Goal: Task Accomplishment & Management: Manage account settings

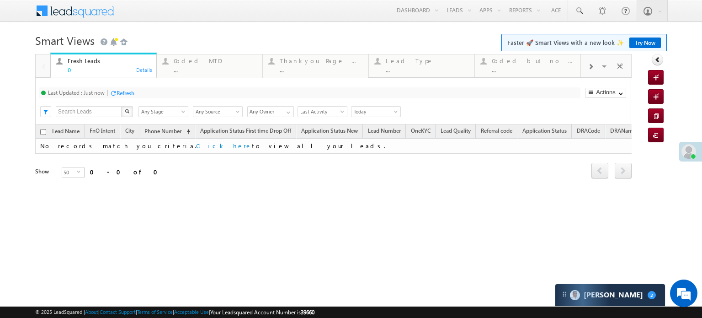
click at [590, 69] on span at bounding box center [590, 66] width 5 height 7
click at [590, 68] on span at bounding box center [590, 66] width 5 height 7
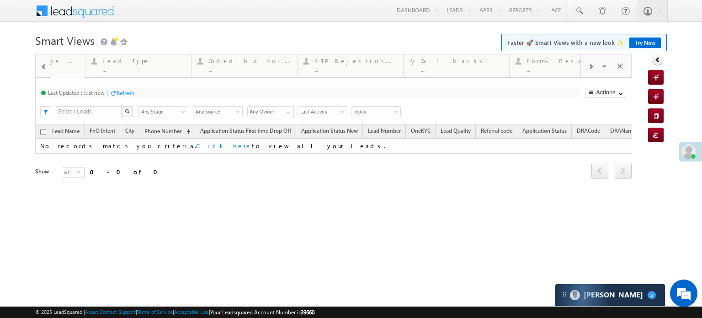
click at [590, 68] on span at bounding box center [590, 66] width 5 height 7
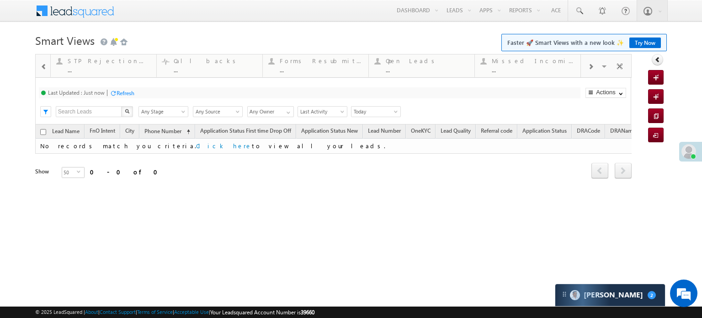
click at [590, 68] on span at bounding box center [590, 66] width 5 height 7
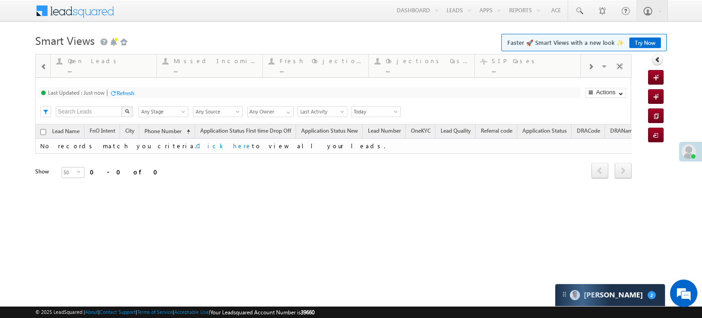
click at [590, 68] on span at bounding box center [590, 66] width 5 height 7
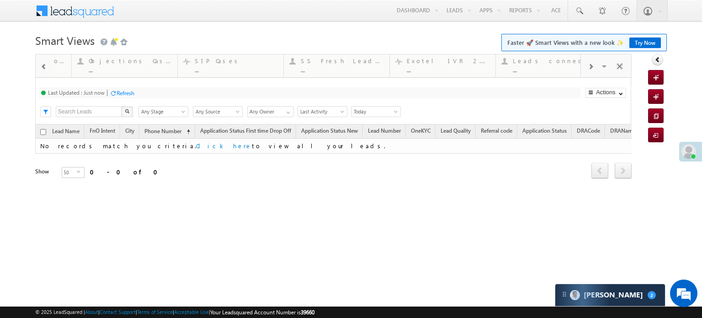
click at [590, 68] on span at bounding box center [590, 66] width 5 height 7
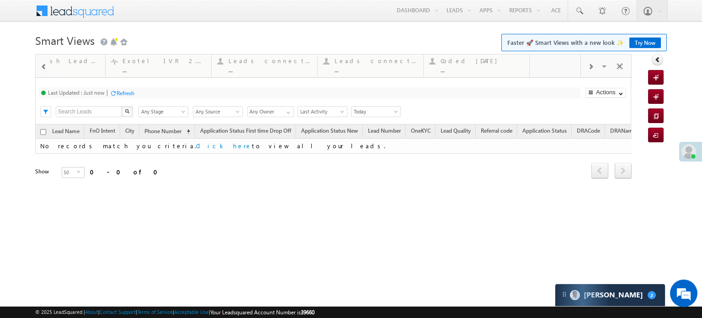
click at [590, 68] on span at bounding box center [590, 66] width 5 height 7
drag, startPoint x: 449, startPoint y: 66, endPoint x: 0, endPoint y: 164, distance: 459.7
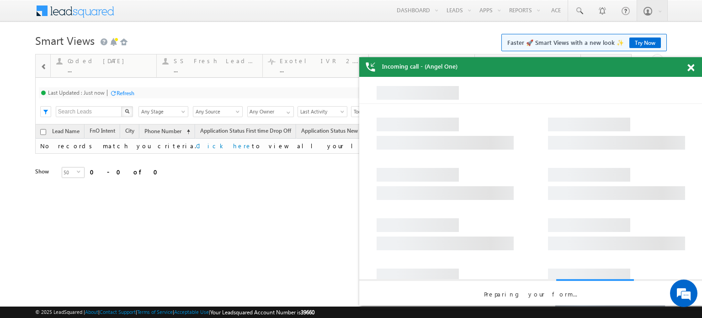
click at [42, 63] on span at bounding box center [44, 66] width 6 height 7
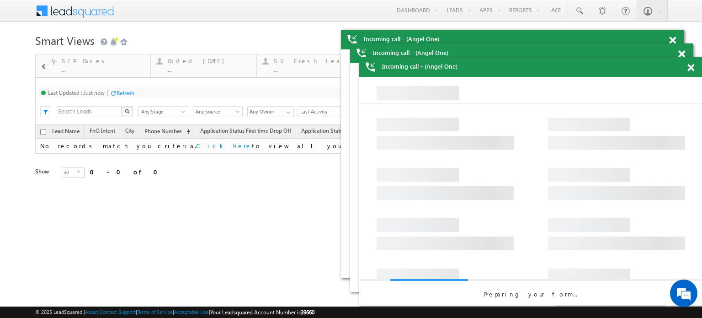
click at [42, 63] on span at bounding box center [44, 66] width 6 height 7
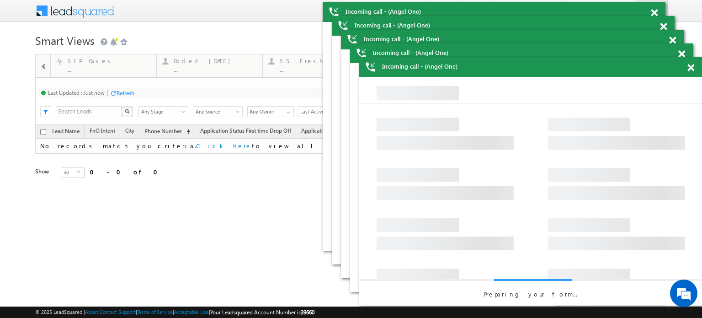
click at [42, 63] on span at bounding box center [44, 66] width 6 height 7
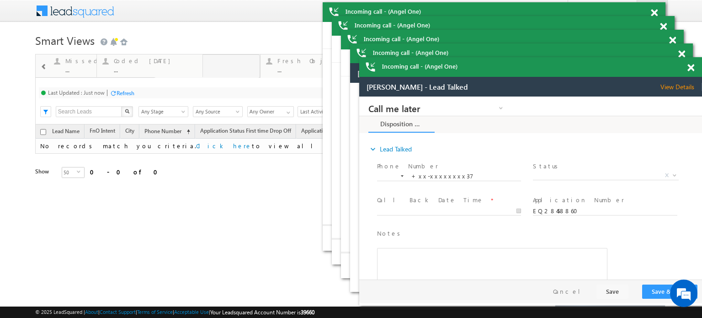
drag, startPoint x: 307, startPoint y: 65, endPoint x: 0, endPoint y: 120, distance: 311.6
click at [0, 120] on body "Menu Priya Rathore priya .rath ore@a ngelb rokin g.com" at bounding box center [351, 129] width 702 height 259
drag, startPoint x: 108, startPoint y: 71, endPoint x: 0, endPoint y: 92, distance: 110.4
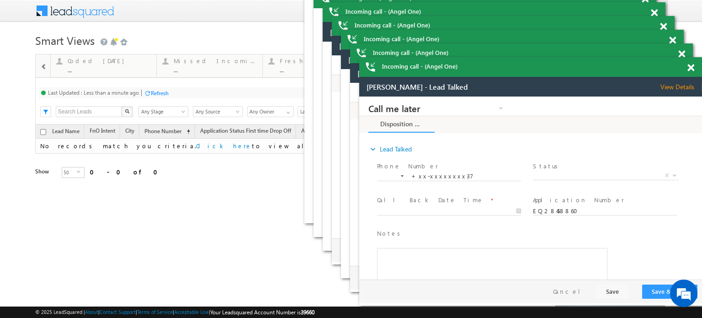
click at [42, 69] on span at bounding box center [44, 66] width 6 height 7
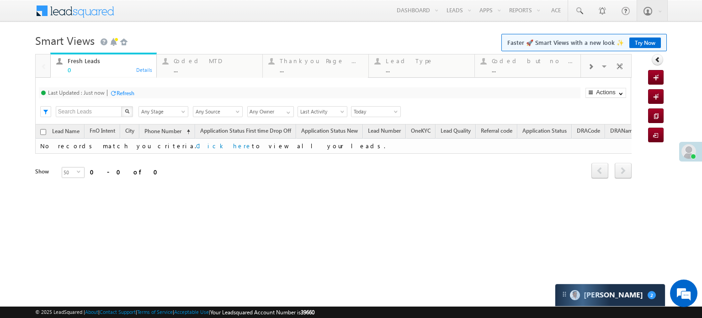
click at [588, 65] on span at bounding box center [590, 66] width 5 height 7
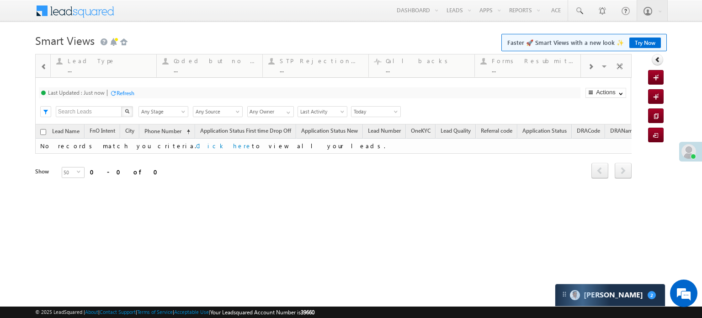
click at [588, 65] on span at bounding box center [590, 66] width 5 height 7
drag, startPoint x: 438, startPoint y: 75, endPoint x: 0, endPoint y: 122, distance: 440.4
drag, startPoint x: 205, startPoint y: 59, endPoint x: 0, endPoint y: 82, distance: 206.1
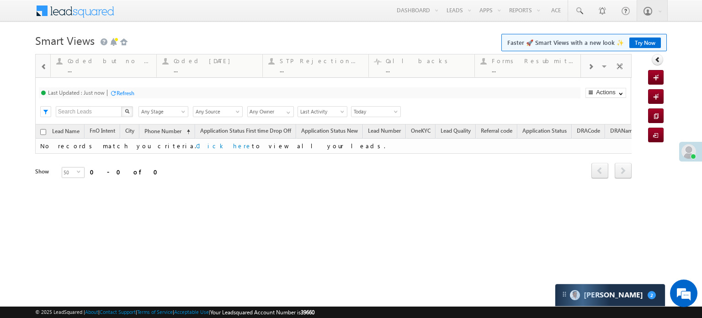
click at [43, 68] on span at bounding box center [44, 66] width 6 height 7
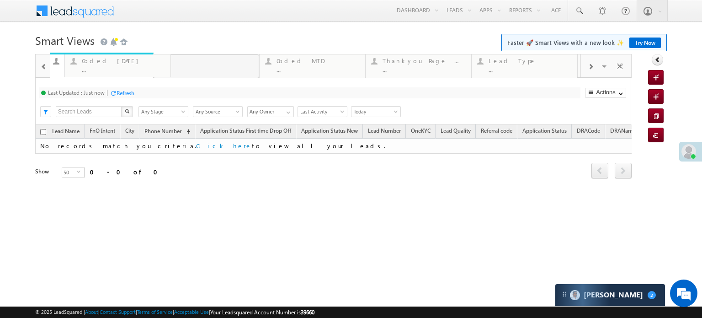
drag, startPoint x: 513, startPoint y: 66, endPoint x: 0, endPoint y: 129, distance: 516.7
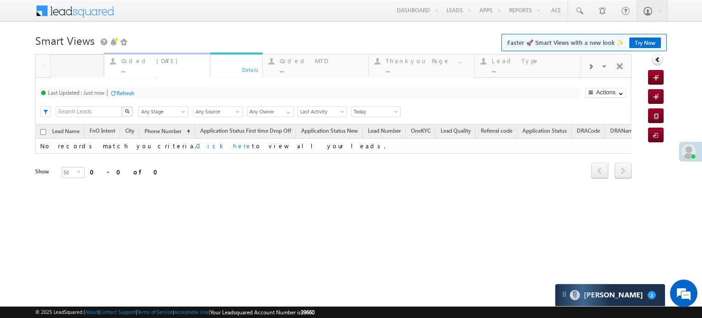
drag, startPoint x: 197, startPoint y: 70, endPoint x: 145, endPoint y: 73, distance: 52.6
click at [119, 93] on div "Refresh" at bounding box center [126, 93] width 18 height 7
click at [84, 58] on div "Coded Today" at bounding box center [109, 60] width 83 height 7
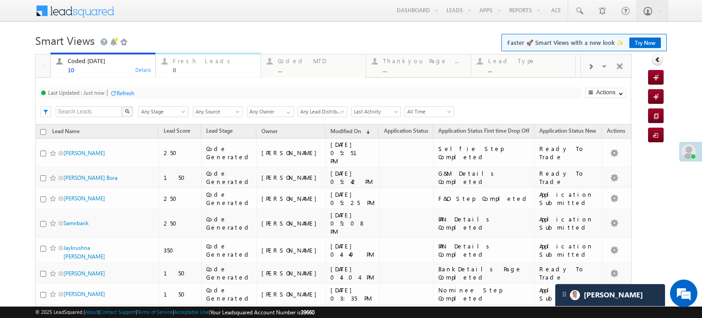
click at [177, 68] on div "0" at bounding box center [214, 69] width 82 height 7
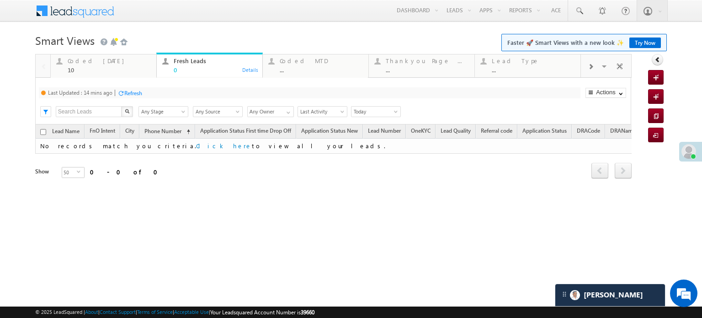
click at [125, 90] on div "Refresh" at bounding box center [129, 92] width 25 height 9
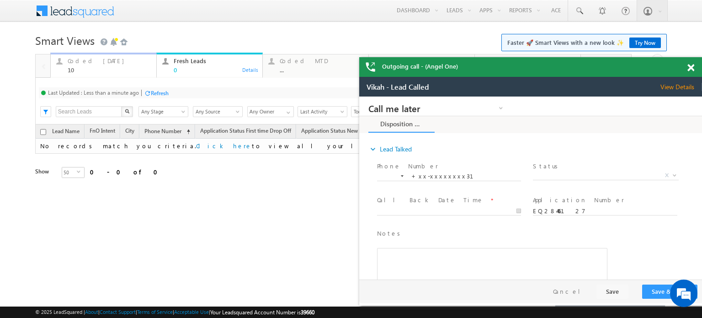
click at [81, 59] on div "Coded Today" at bounding box center [109, 60] width 83 height 7
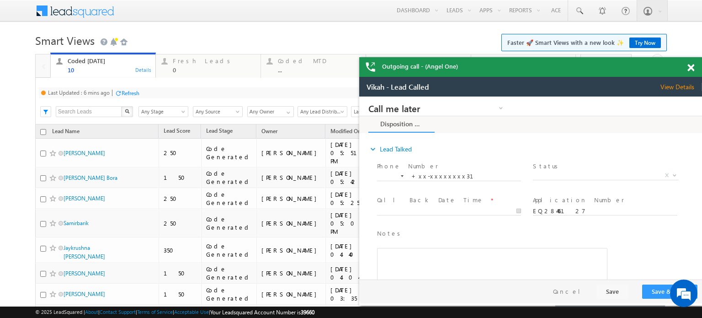
click at [132, 92] on div "Refresh" at bounding box center [131, 93] width 18 height 7
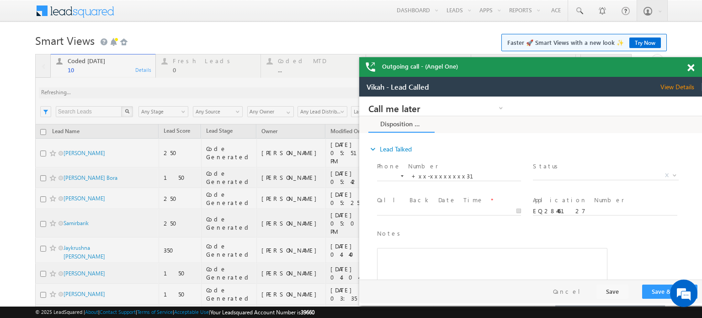
click at [691, 67] on span at bounding box center [690, 68] width 7 height 8
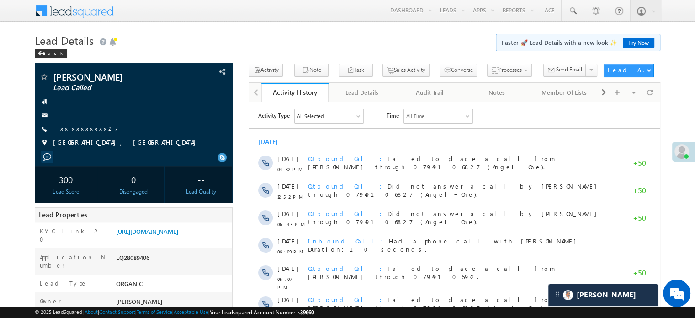
scroll to position [4490, 0]
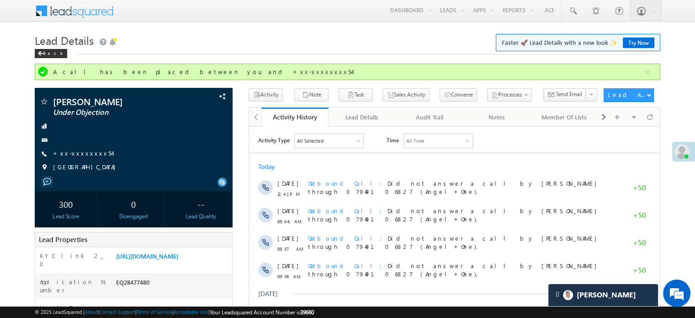
scroll to position [4813, 0]
click at [84, 153] on link "+xx-xxxxxxxx54" at bounding box center [82, 153] width 59 height 8
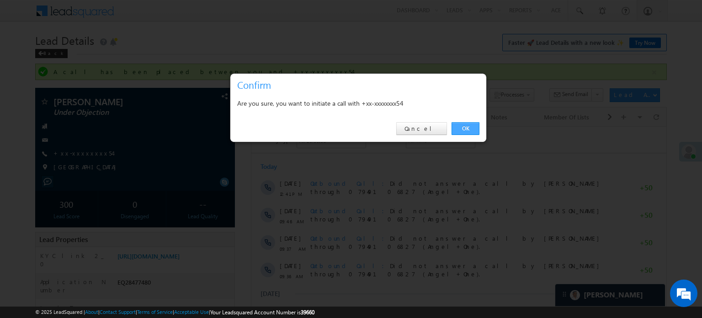
click at [471, 128] on link "OK" at bounding box center [466, 128] width 28 height 13
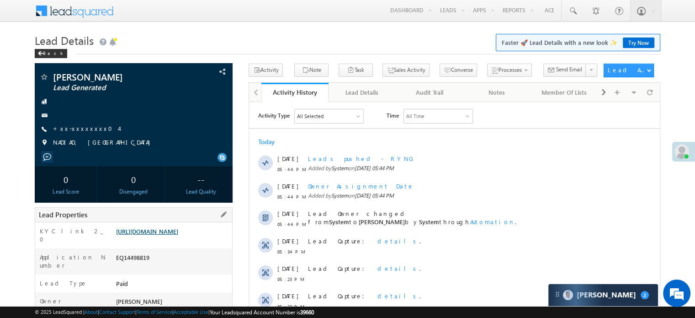
click at [168, 235] on link "[URL][DOMAIN_NAME]" at bounding box center [147, 231] width 62 height 8
click at [76, 130] on link "+xx-xxxxxxxx04" at bounding box center [86, 128] width 66 height 8
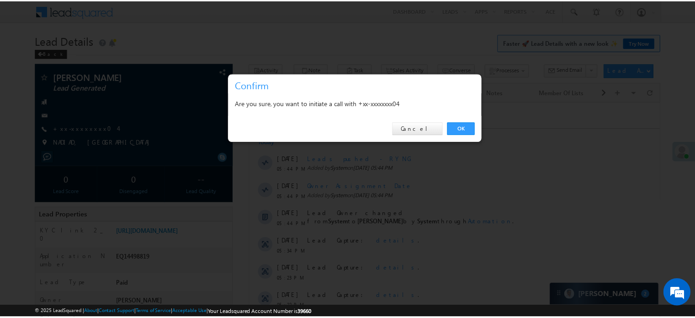
scroll to position [183, 0]
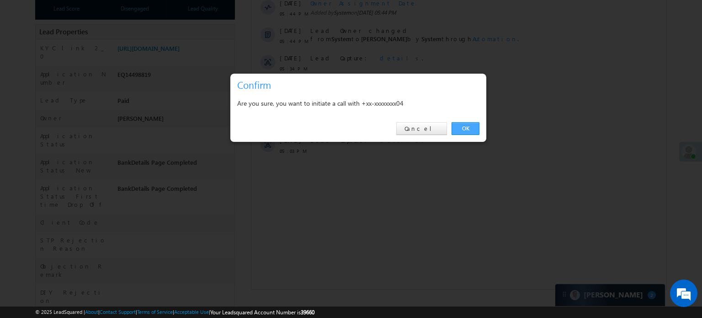
click at [470, 122] on link "OK" at bounding box center [466, 128] width 28 height 13
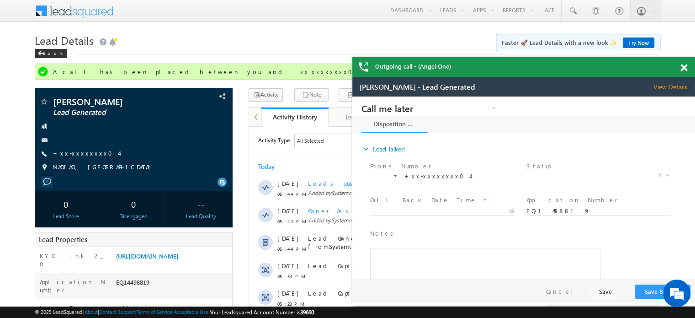
scroll to position [0, 0]
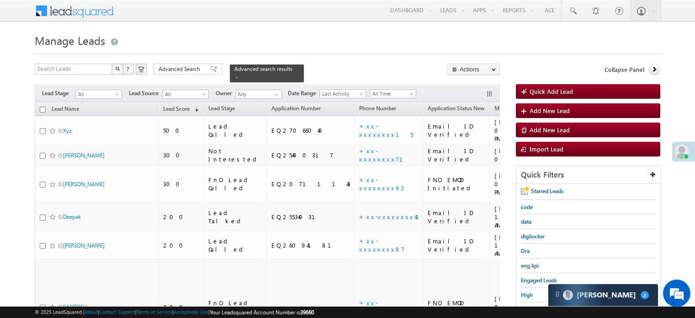
scroll to position [108, 0]
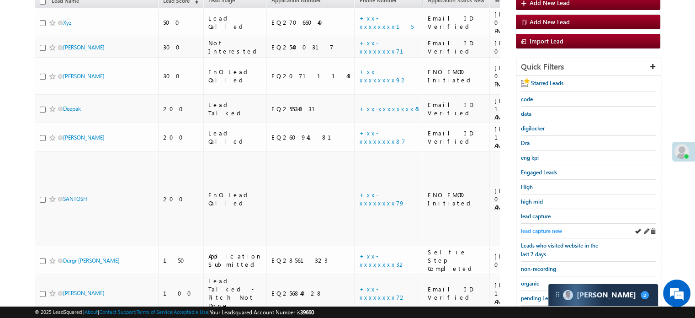
click at [544, 226] on link "lead capture new" at bounding box center [541, 230] width 41 height 9
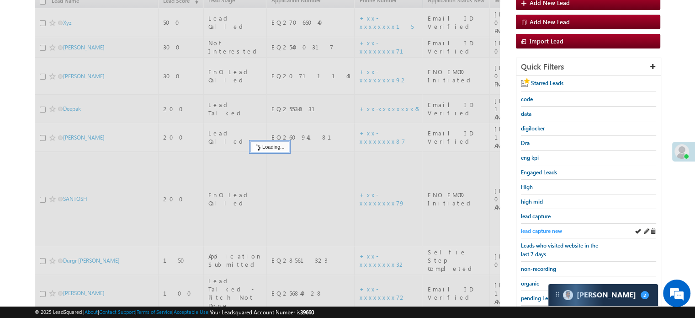
scroll to position [0, 0]
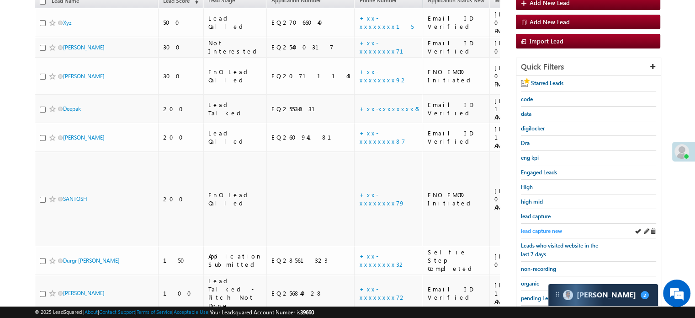
click at [544, 227] on span "lead capture new" at bounding box center [541, 230] width 41 height 7
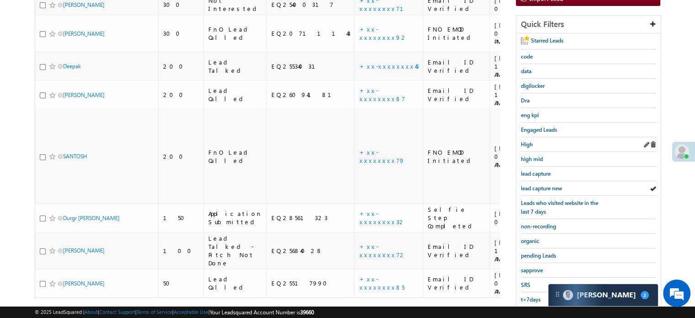
scroll to position [13, 0]
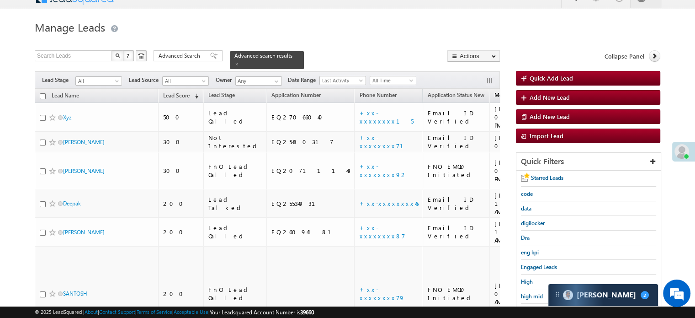
click at [495, 91] on span "Modified On" at bounding box center [510, 94] width 31 height 7
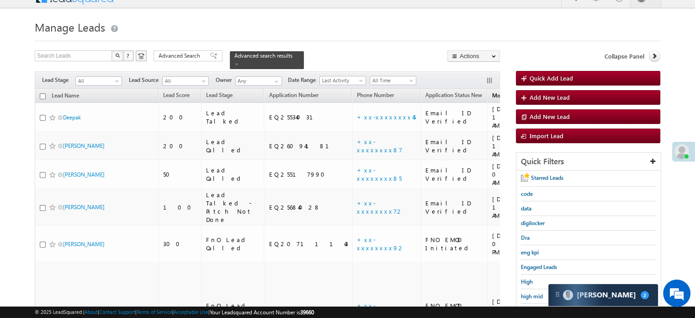
click at [492, 92] on span "Modified On" at bounding box center [507, 95] width 31 height 7
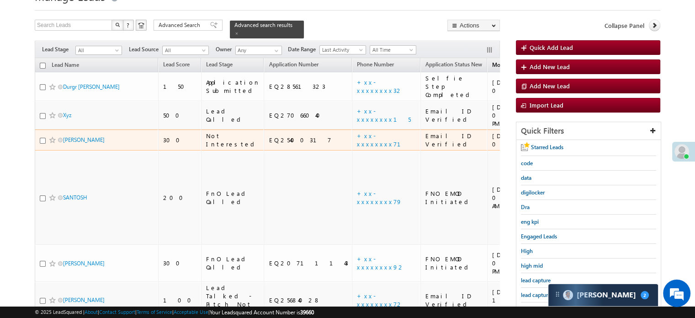
scroll to position [105, 0]
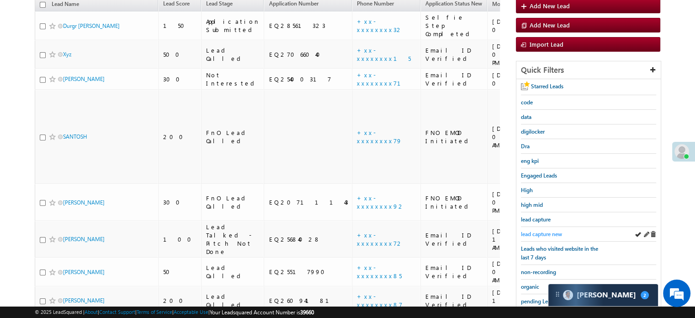
click at [528, 233] on span "lead capture new" at bounding box center [541, 233] width 41 height 7
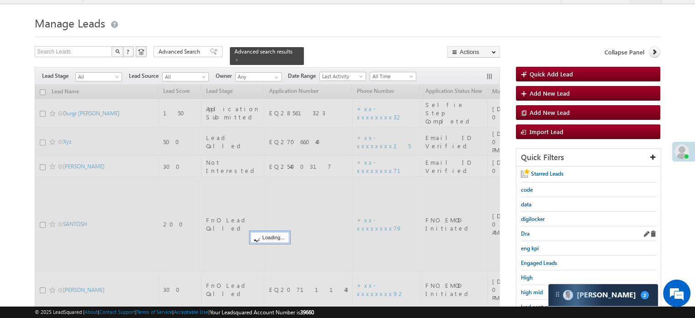
scroll to position [13, 0]
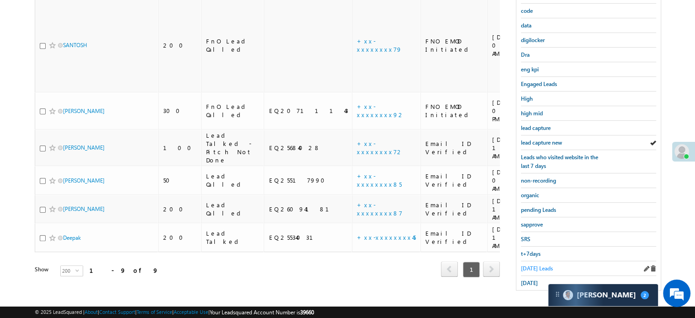
click at [529, 265] on span "[DATE] Leads" at bounding box center [537, 268] width 32 height 7
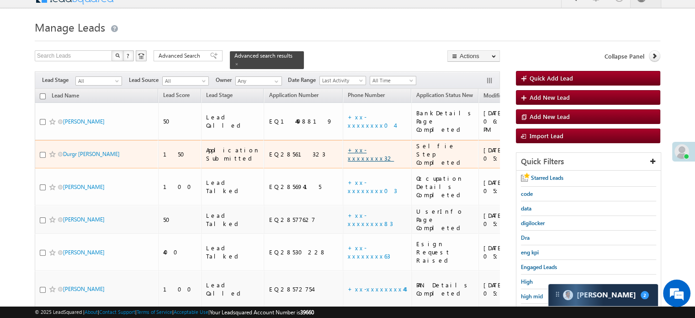
click at [348, 146] on link "+xx-xxxxxxxx32" at bounding box center [371, 154] width 46 height 16
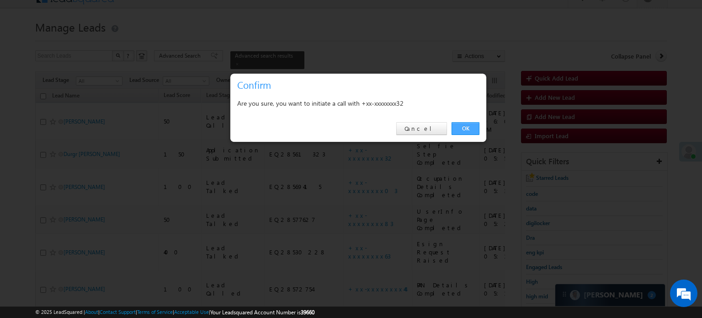
click at [472, 131] on link "OK" at bounding box center [466, 128] width 28 height 13
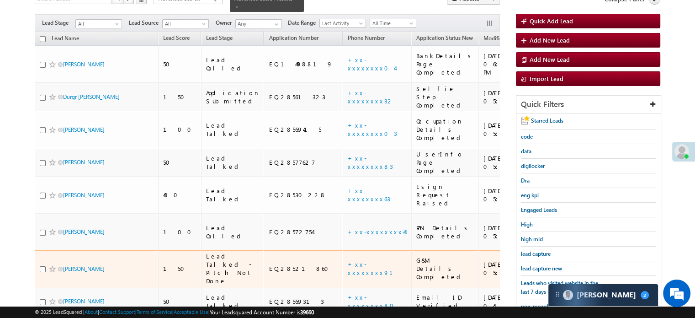
scroll to position [150, 0]
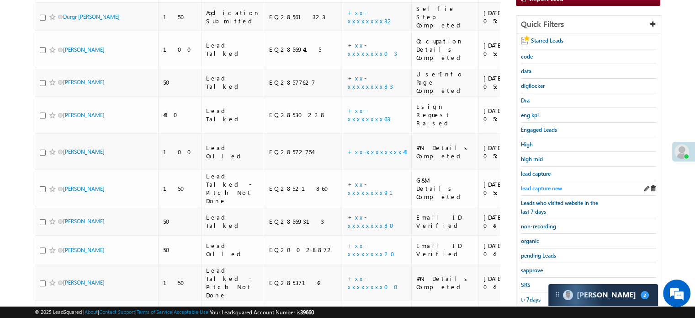
click at [532, 187] on span "lead capture new" at bounding box center [541, 188] width 41 height 7
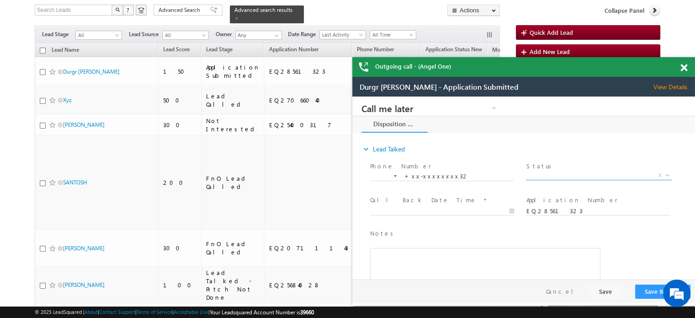
scroll to position [0, 0]
click at [679, 68] on div "Outgoing call - (Angel One)" at bounding box center [523, 67] width 343 height 20
click at [682, 68] on span at bounding box center [684, 68] width 7 height 8
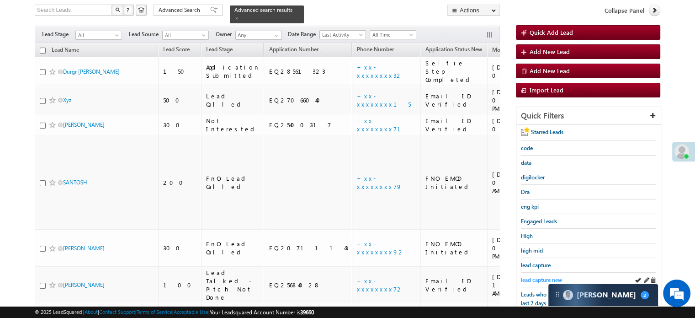
click at [550, 276] on span "lead capture new" at bounding box center [541, 279] width 41 height 7
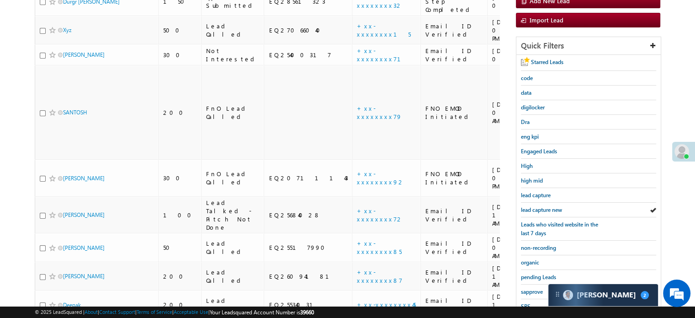
scroll to position [196, 0]
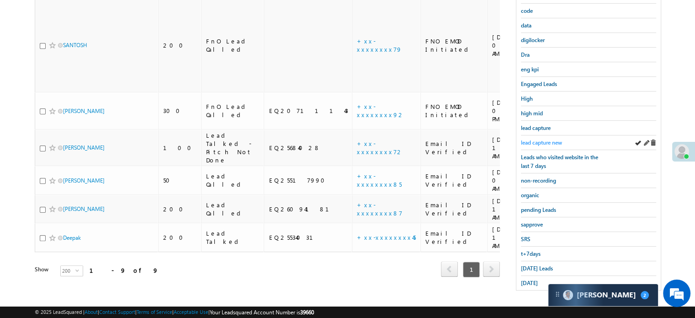
click at [545, 141] on span "lead capture new" at bounding box center [541, 142] width 41 height 7
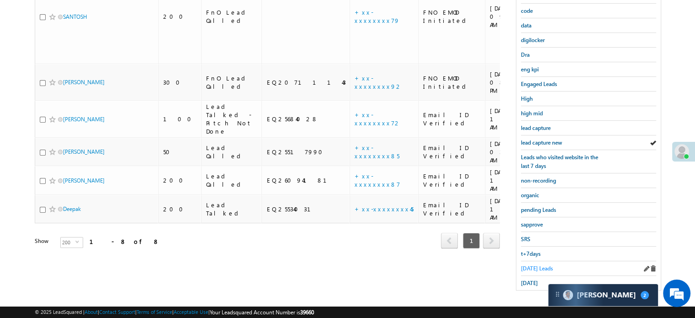
click at [528, 265] on span "[DATE] Leads" at bounding box center [537, 268] width 32 height 7
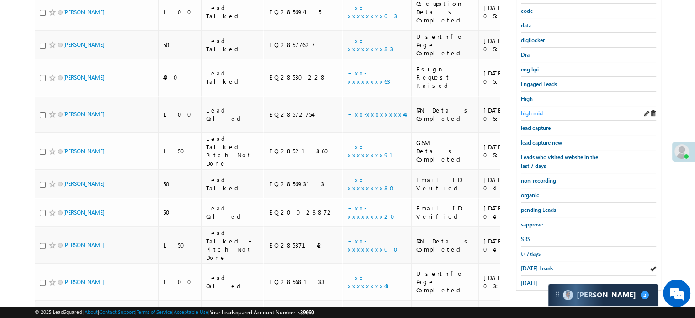
click at [536, 110] on span "high mid" at bounding box center [532, 113] width 22 height 7
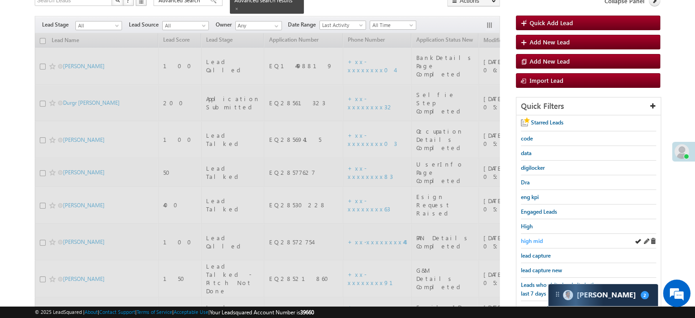
scroll to position [59, 0]
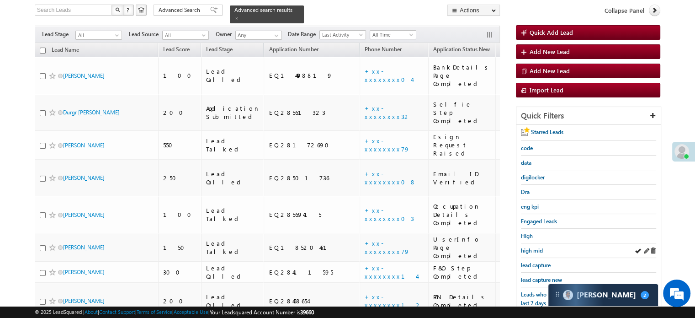
click at [533, 243] on div "high mid" at bounding box center [588, 250] width 135 height 15
click at [537, 249] on span "high mid" at bounding box center [532, 250] width 22 height 7
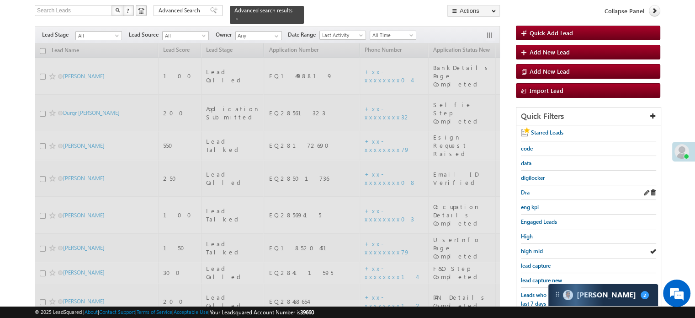
scroll to position [91, 0]
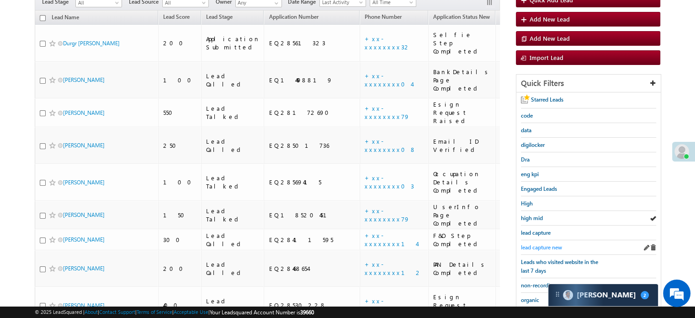
click at [542, 244] on span "lead capture new" at bounding box center [541, 247] width 41 height 7
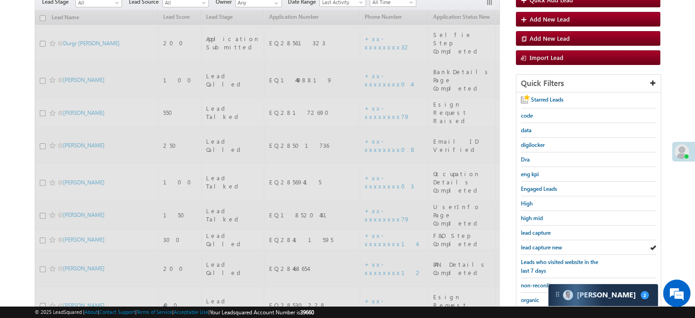
click at [542, 244] on span "lead capture new" at bounding box center [541, 247] width 41 height 7
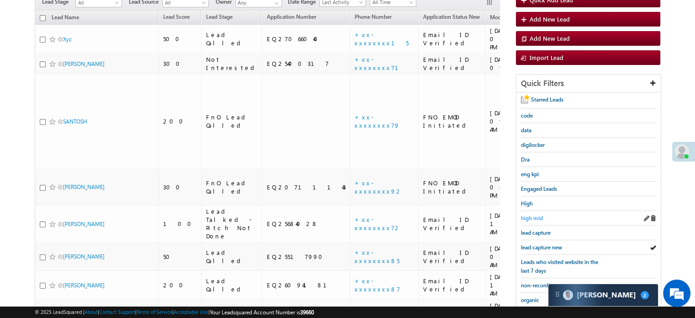
click at [533, 218] on span "high mid" at bounding box center [532, 217] width 22 height 7
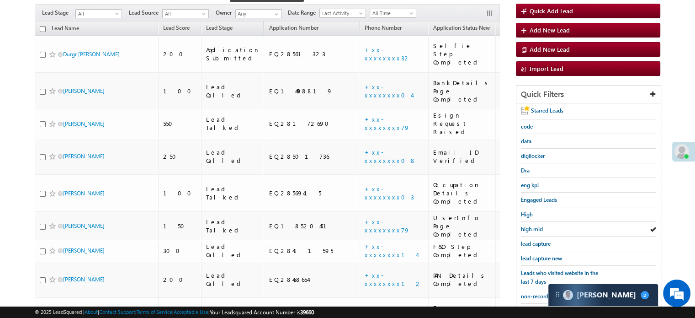
scroll to position [136, 0]
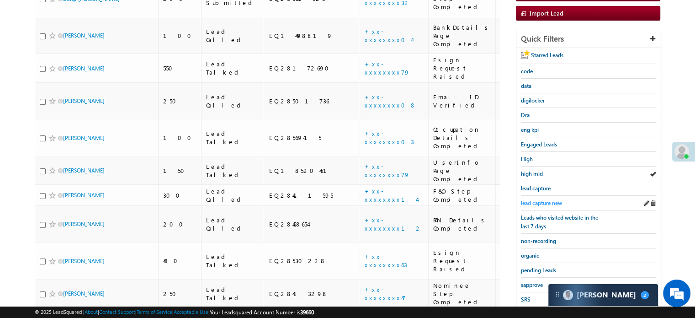
click at [547, 199] on span "lead capture new" at bounding box center [541, 202] width 41 height 7
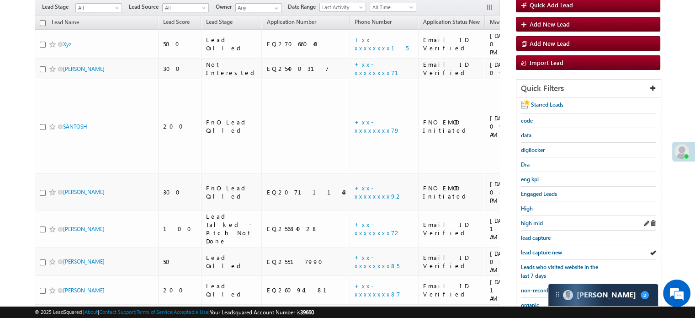
scroll to position [91, 0]
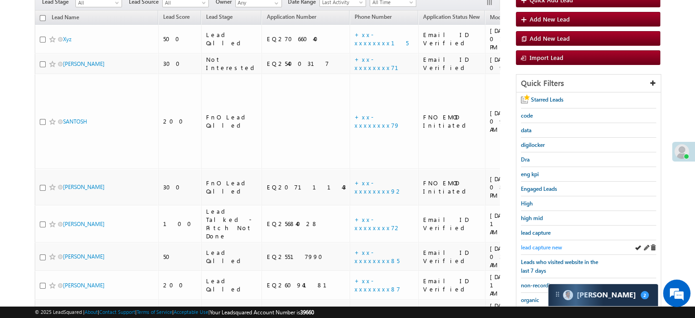
click at [545, 244] on span "lead capture new" at bounding box center [541, 247] width 41 height 7
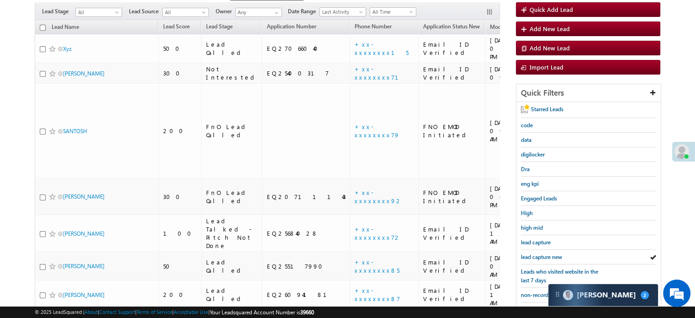
scroll to position [137, 0]
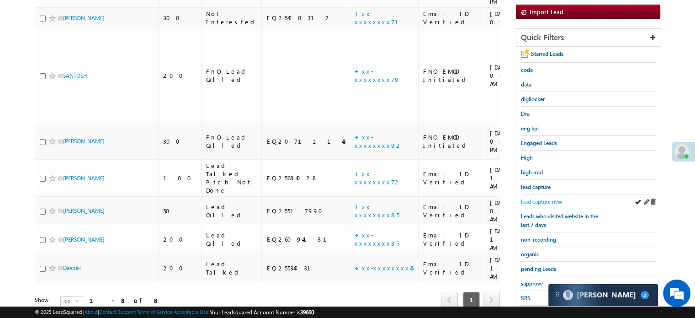
click at [541, 198] on span "lead capture new" at bounding box center [541, 201] width 41 height 7
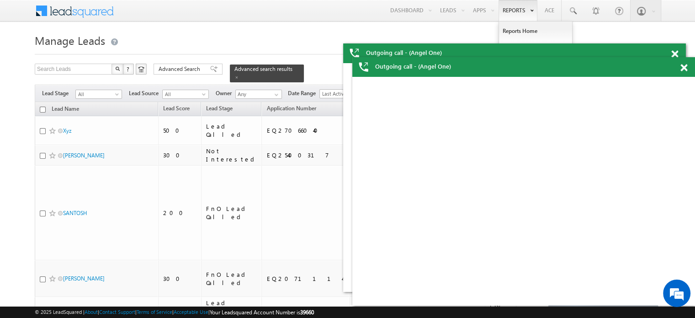
scroll to position [91, 0]
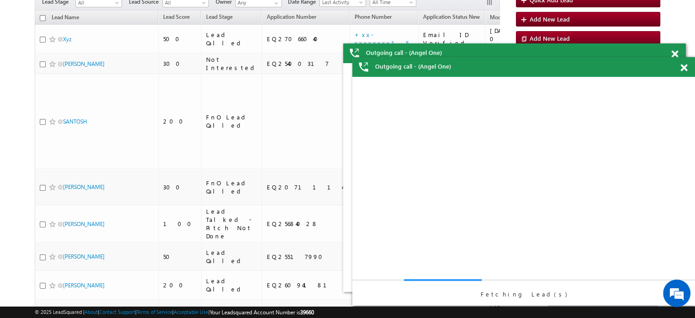
click at [684, 68] on span at bounding box center [684, 68] width 7 height 8
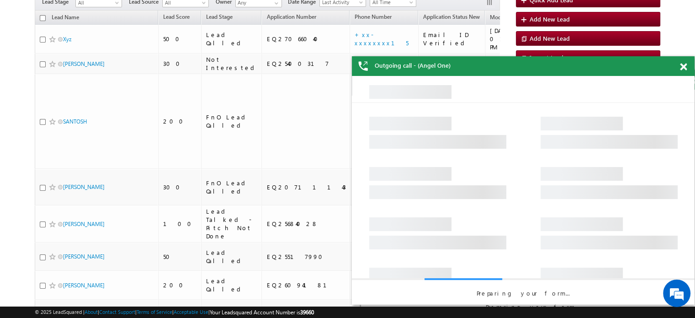
scroll to position [0, 0]
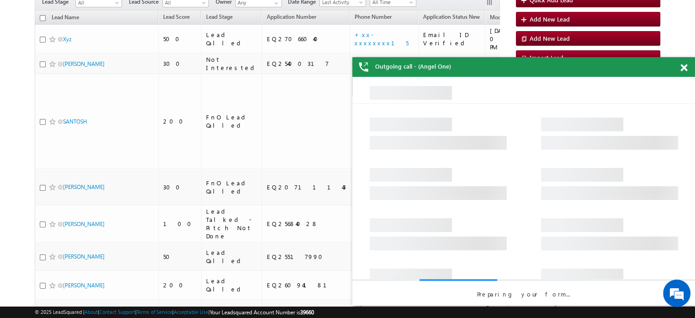
click at [684, 68] on span at bounding box center [684, 68] width 7 height 8
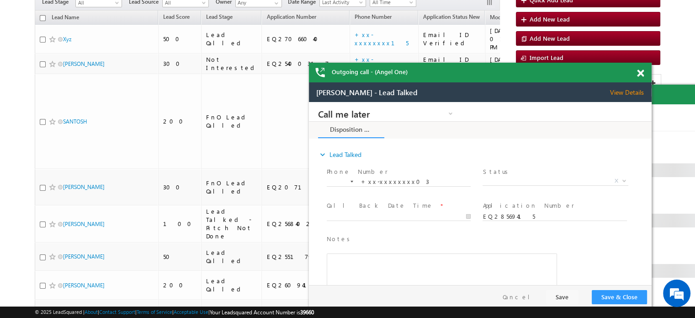
drag, startPoint x: 678, startPoint y: 88, endPoint x: 620, endPoint y: 70, distance: 61.2
click at [619, 69] on div "Outgoing call - (Angel One)" at bounding box center [480, 73] width 343 height 20
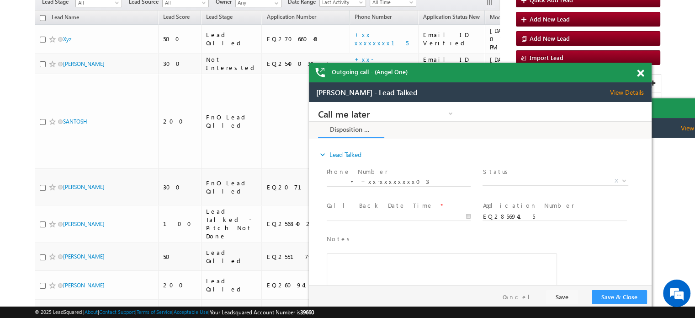
click at [642, 71] on span at bounding box center [640, 73] width 7 height 8
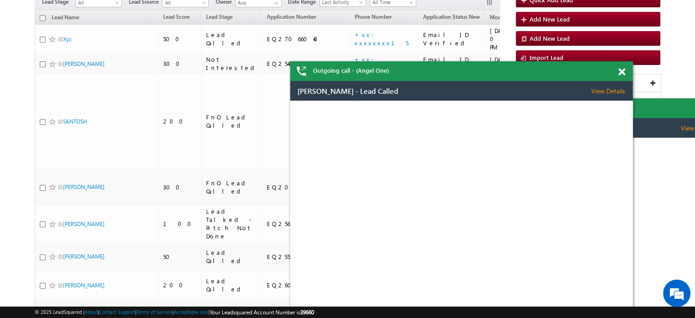
drag, startPoint x: 604, startPoint y: 98, endPoint x: 498, endPoint y: 60, distance: 112.2
click at [498, 61] on div "Outgoing call - (Angel One)" at bounding box center [461, 71] width 343 height 20
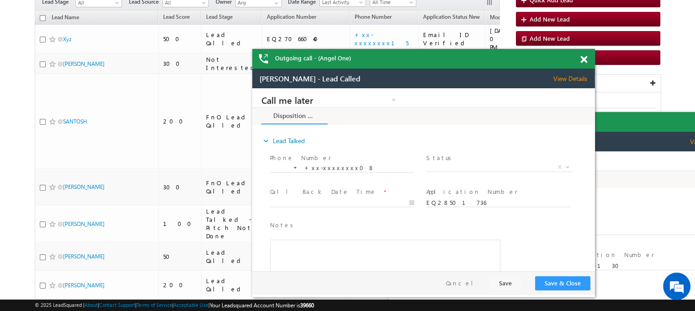
click at [583, 59] on span at bounding box center [583, 60] width 7 height 8
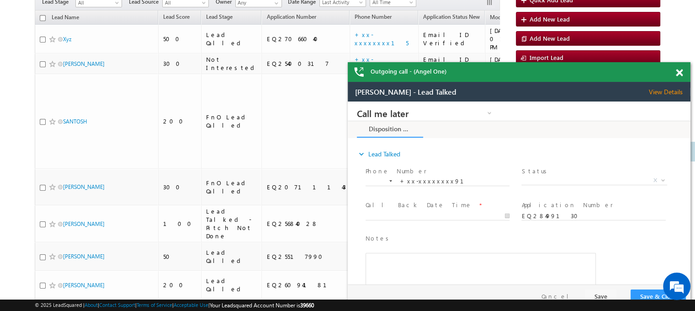
drag, startPoint x: 621, startPoint y: 131, endPoint x: 229, endPoint y: 0, distance: 413.5
click at [580, 81] on div "Outgoing call - (Angel One)" at bounding box center [519, 187] width 343 height 250
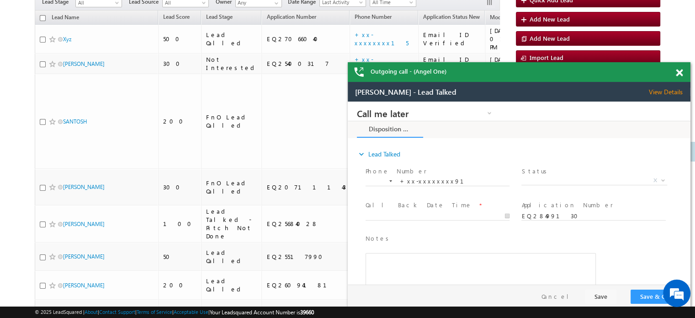
click at [682, 74] on span at bounding box center [679, 73] width 7 height 8
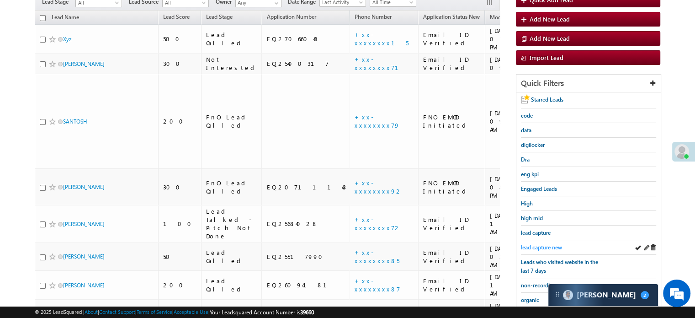
click at [543, 244] on span "lead capture new" at bounding box center [541, 247] width 41 height 7
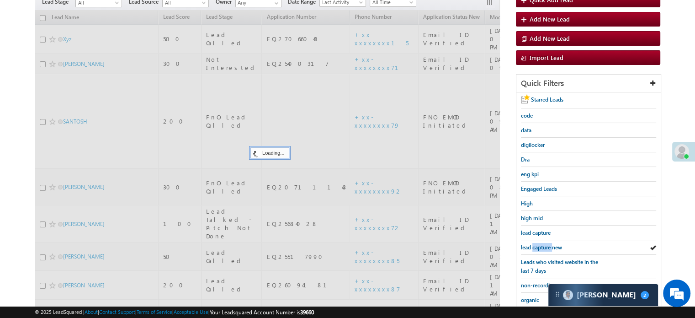
click at [543, 244] on span "lead capture new" at bounding box center [541, 247] width 41 height 7
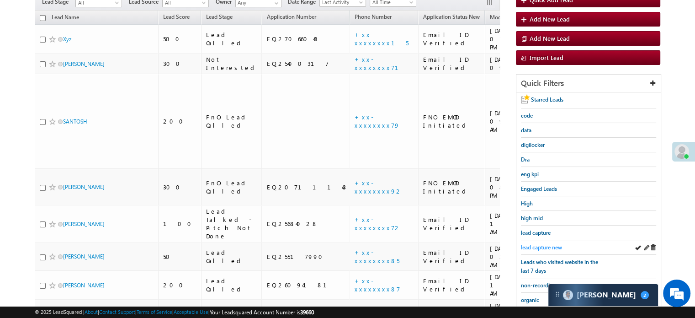
scroll to position [196, 0]
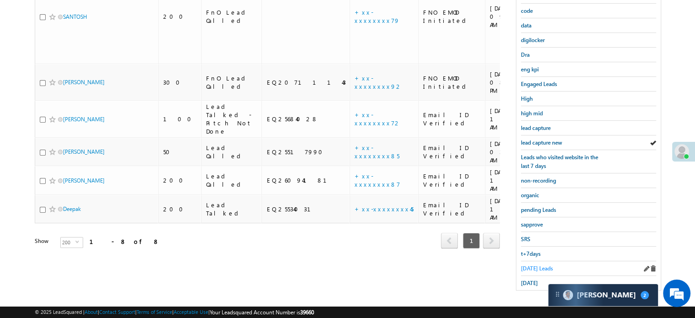
click at [534, 265] on span "[DATE] Leads" at bounding box center [537, 268] width 32 height 7
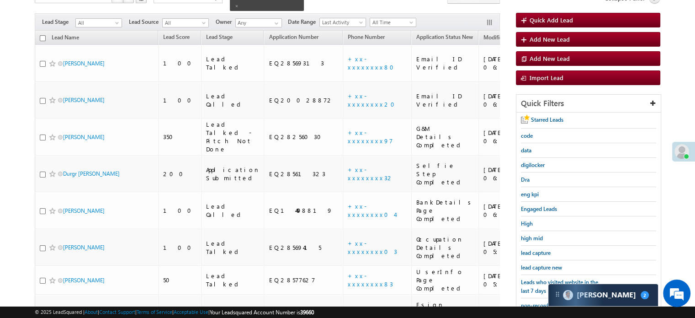
scroll to position [88, 0]
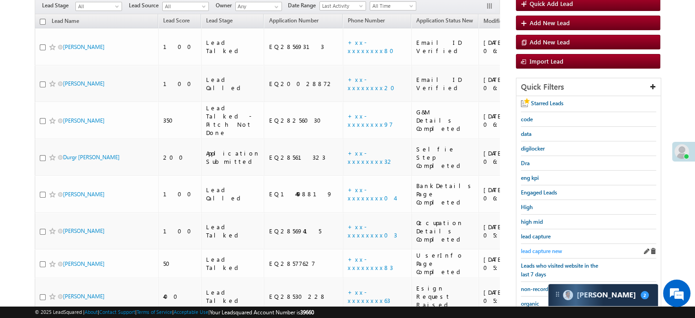
click at [536, 247] on span "lead capture new" at bounding box center [541, 250] width 41 height 7
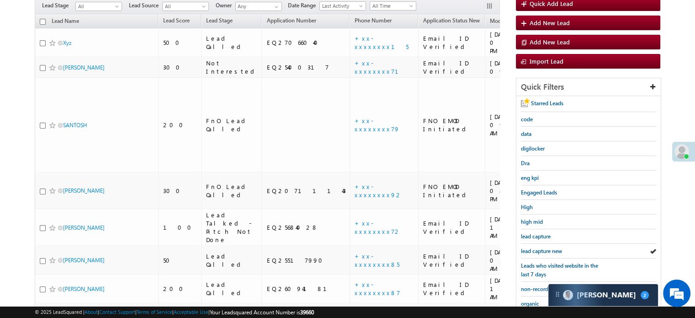
click at [536, 247] on span "lead capture new" at bounding box center [541, 250] width 41 height 7
click at [536, 219] on span "high mid" at bounding box center [532, 221] width 22 height 7
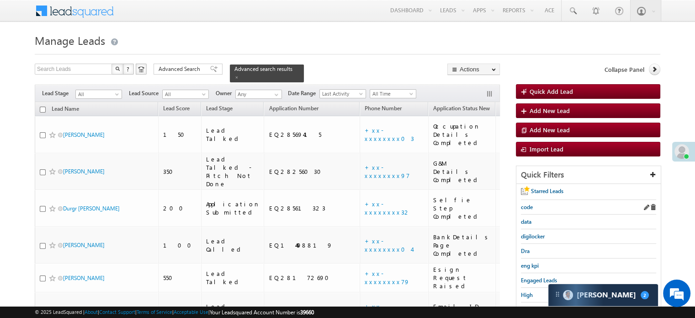
scroll to position [91, 0]
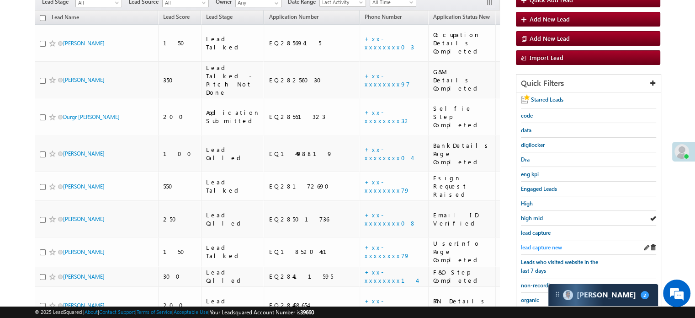
click at [549, 244] on span "lead capture new" at bounding box center [541, 247] width 41 height 7
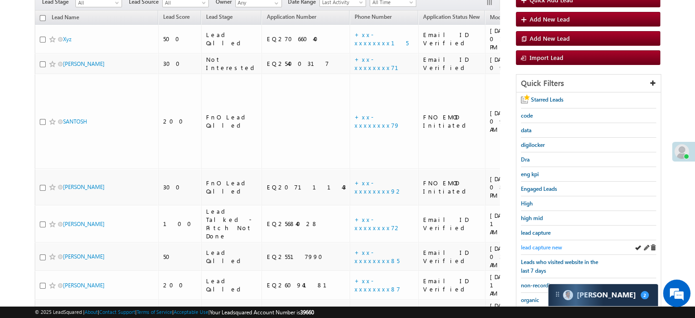
click at [544, 244] on span "lead capture new" at bounding box center [541, 247] width 41 height 7
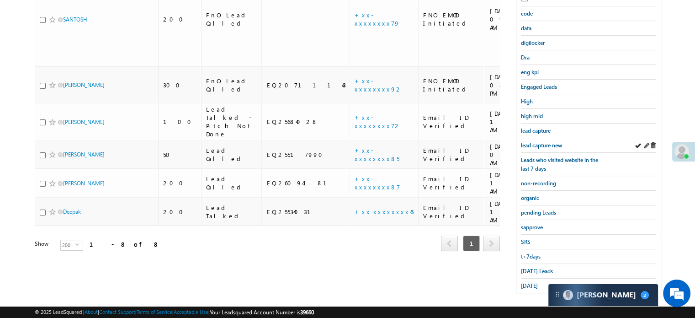
scroll to position [196, 0]
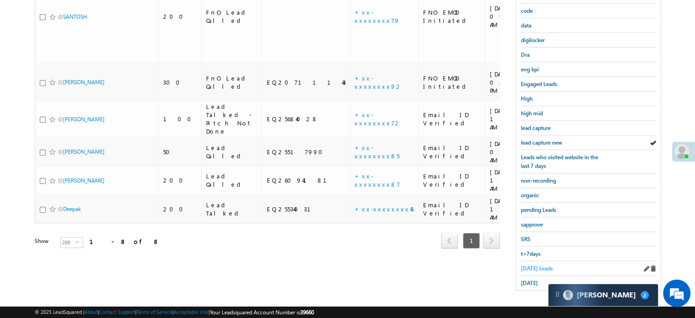
click at [535, 265] on span "[DATE] Leads" at bounding box center [537, 268] width 32 height 7
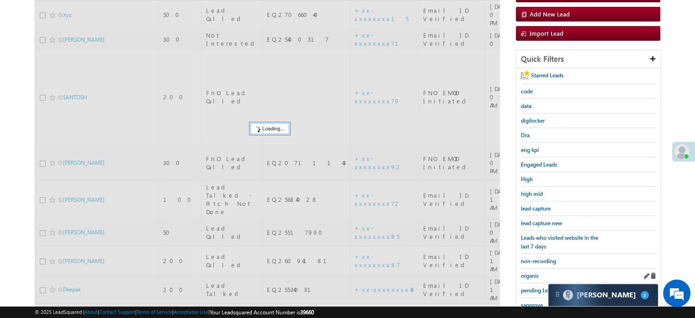
scroll to position [105, 0]
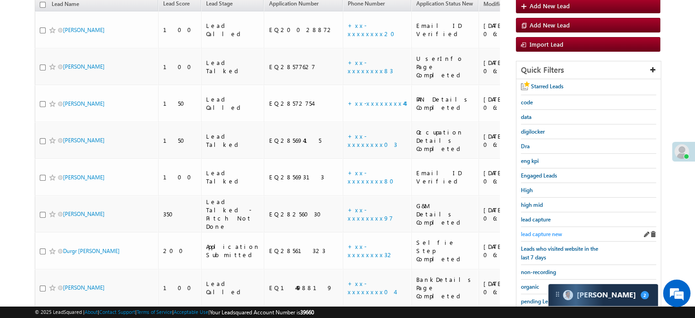
click at [542, 234] on span "lead capture new" at bounding box center [541, 233] width 41 height 7
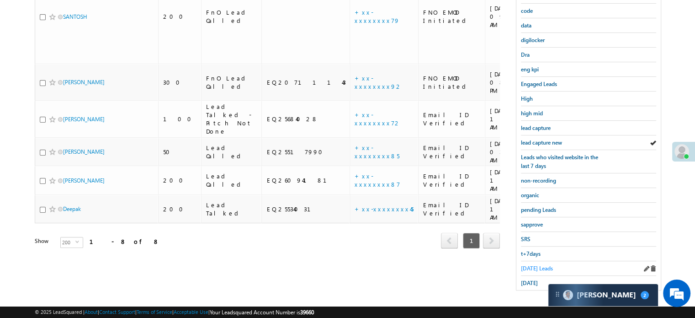
click at [527, 265] on span "[DATE] Leads" at bounding box center [537, 268] width 32 height 7
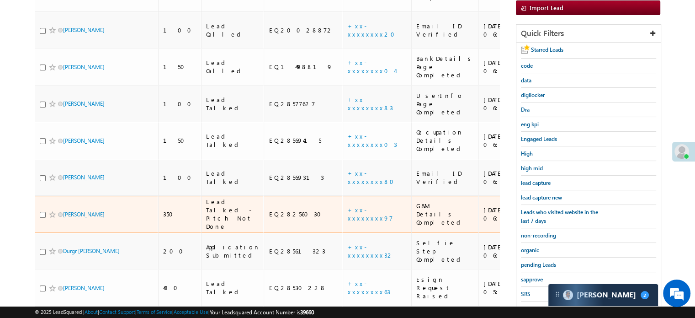
scroll to position [96, 0]
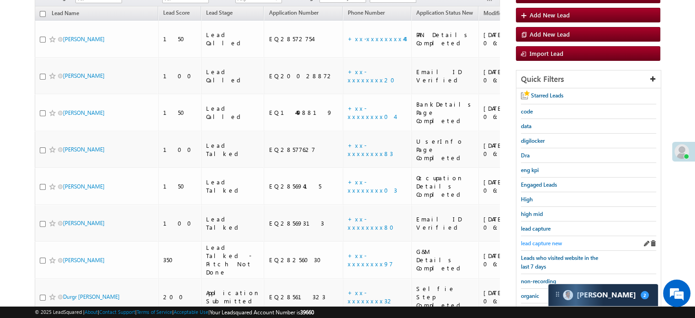
click at [549, 240] on span "lead capture new" at bounding box center [541, 243] width 41 height 7
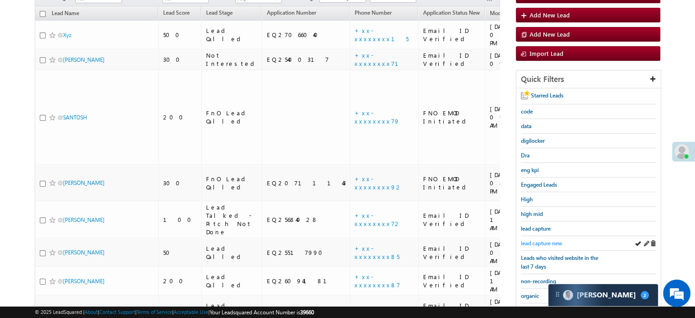
click at [549, 240] on span "lead capture new" at bounding box center [541, 243] width 41 height 7
click at [559, 241] on span "lead capture new" at bounding box center [541, 243] width 41 height 7
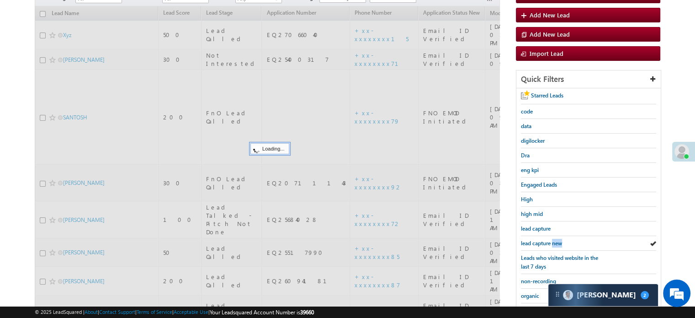
click at [559, 241] on span "lead capture new" at bounding box center [541, 243] width 41 height 7
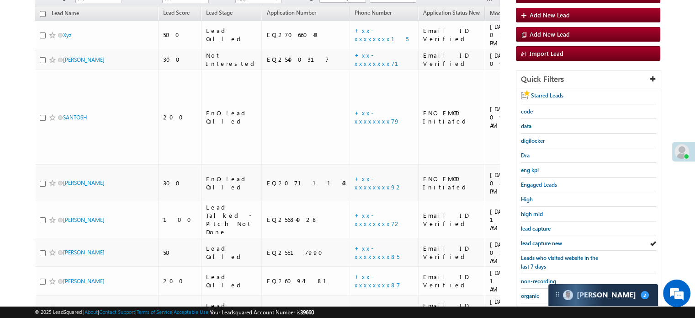
click at [559, 241] on span "lead capture new" at bounding box center [541, 243] width 41 height 7
click at [547, 242] on span "lead capture new" at bounding box center [541, 243] width 41 height 7
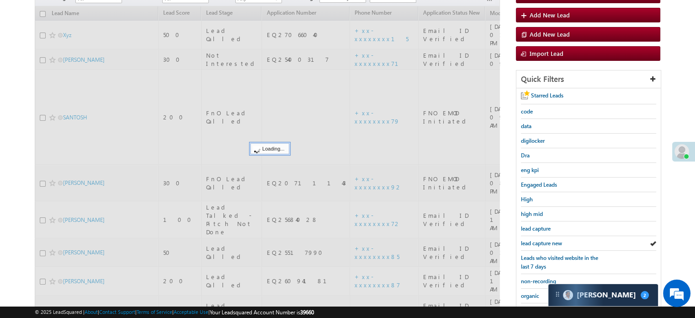
click at [546, 242] on span "lead capture new" at bounding box center [541, 243] width 41 height 7
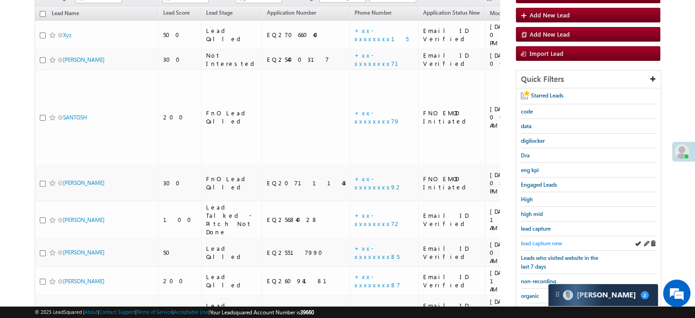
click at [550, 241] on span "lead capture new" at bounding box center [541, 243] width 41 height 7
click at [541, 240] on span "lead capture new" at bounding box center [541, 243] width 41 height 7
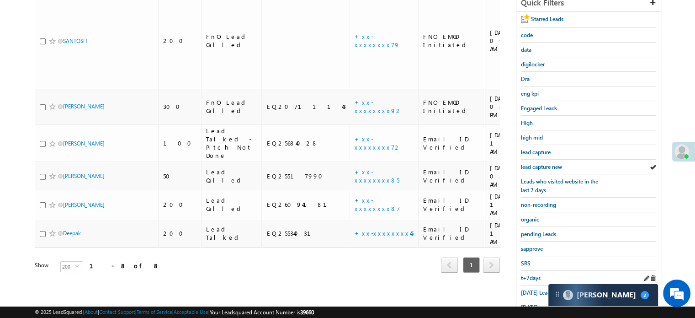
scroll to position [196, 0]
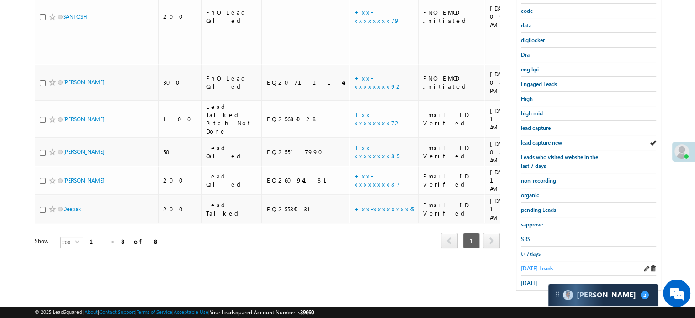
click at [529, 265] on span "[DATE] Leads" at bounding box center [537, 268] width 32 height 7
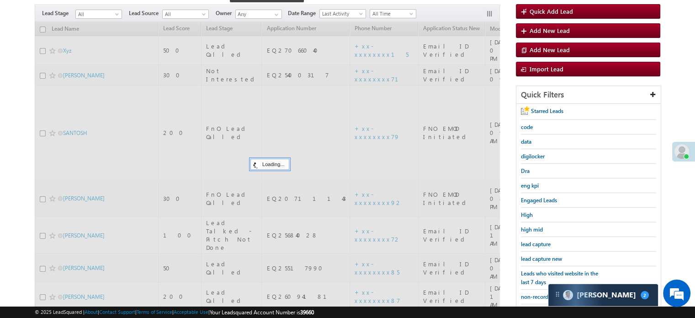
scroll to position [59, 0]
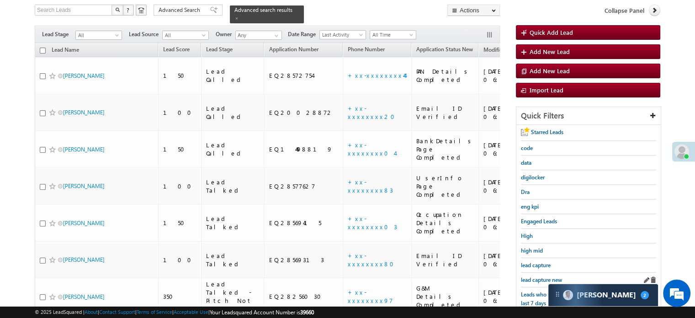
click at [535, 272] on div "lead capture new" at bounding box center [588, 279] width 135 height 15
click at [535, 277] on span "lead capture new" at bounding box center [541, 279] width 41 height 7
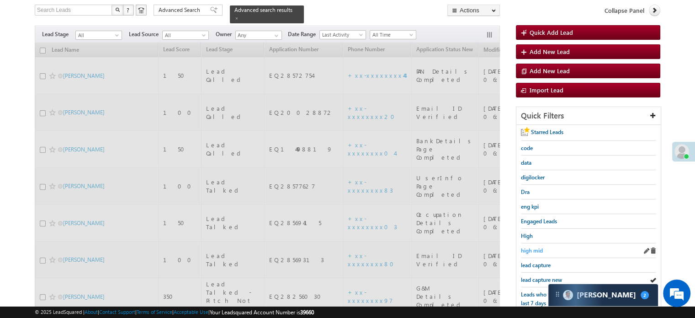
click at [529, 247] on span "high mid" at bounding box center [532, 250] width 22 height 7
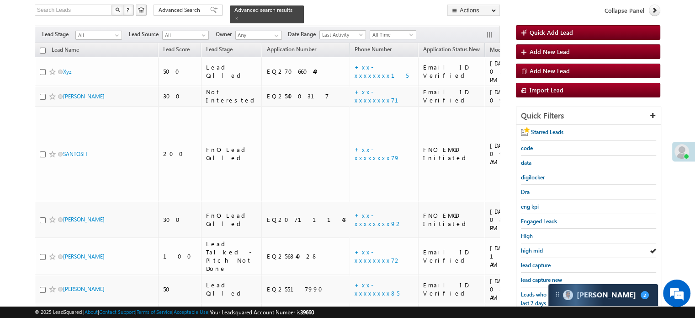
click at [529, 247] on span "high mid" at bounding box center [532, 250] width 22 height 7
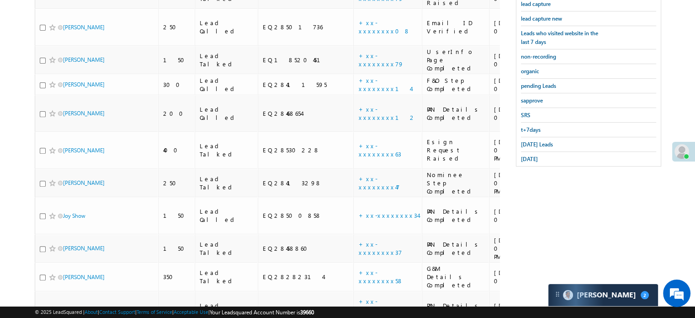
scroll to position [2412, 0]
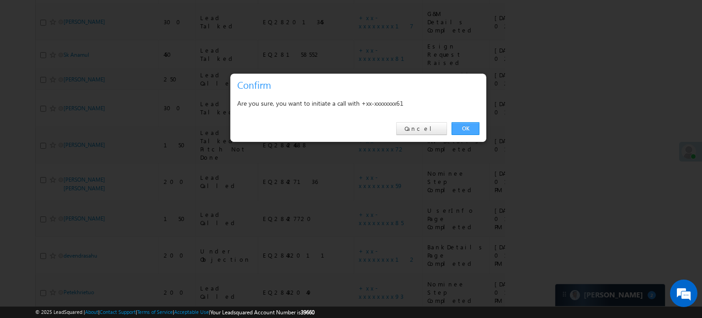
click at [465, 125] on link "OK" at bounding box center [466, 128] width 28 height 13
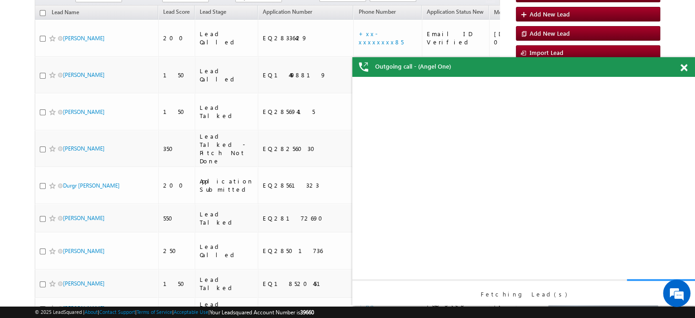
scroll to position [0, 0]
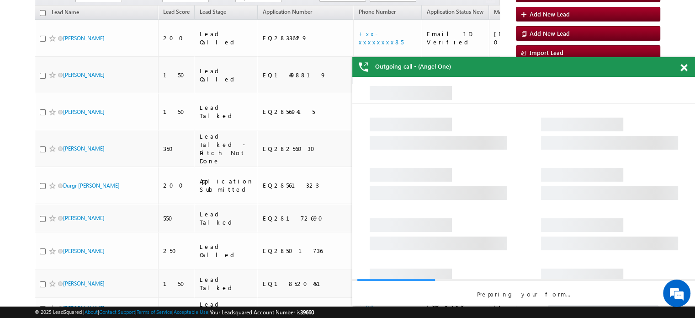
drag, startPoint x: 682, startPoint y: 68, endPoint x: 290, endPoint y: 49, distance: 392.2
click at [682, 68] on span at bounding box center [684, 68] width 7 height 8
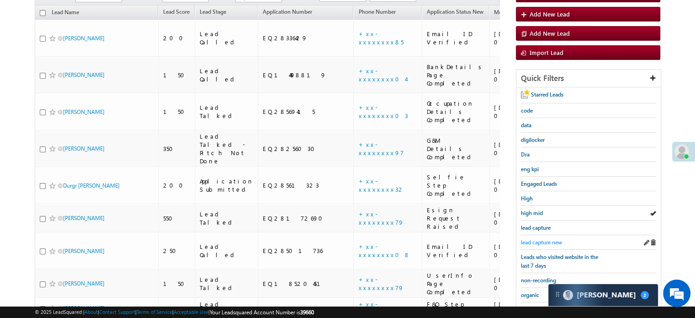
click at [539, 238] on link "lead capture new" at bounding box center [541, 242] width 41 height 9
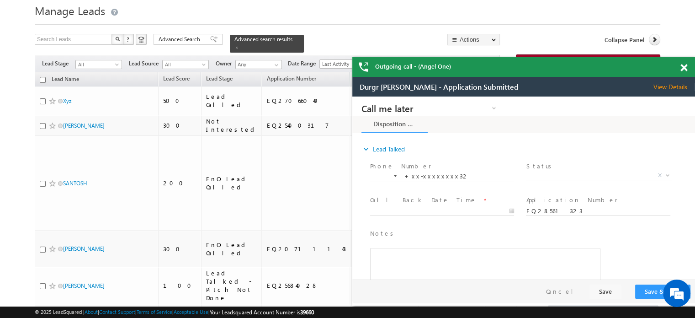
drag, startPoint x: 686, startPoint y: 69, endPoint x: 276, endPoint y: 13, distance: 413.8
click at [686, 69] on span at bounding box center [684, 68] width 7 height 8
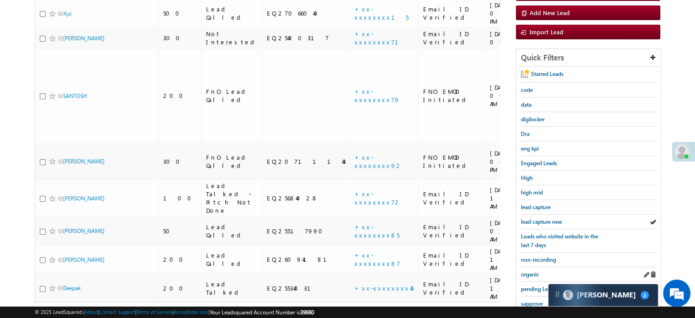
scroll to position [121, 0]
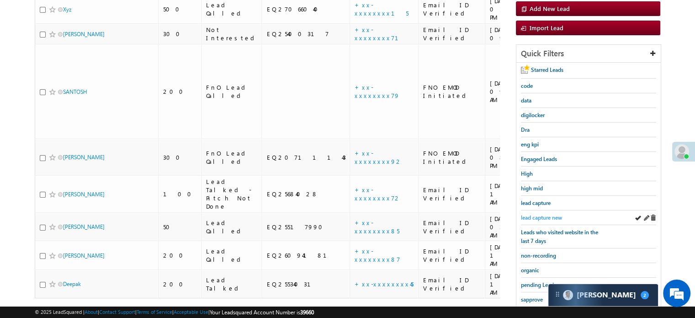
click at [541, 210] on div "lead capture new" at bounding box center [588, 217] width 135 height 15
click at [542, 215] on span "lead capture new" at bounding box center [541, 217] width 41 height 7
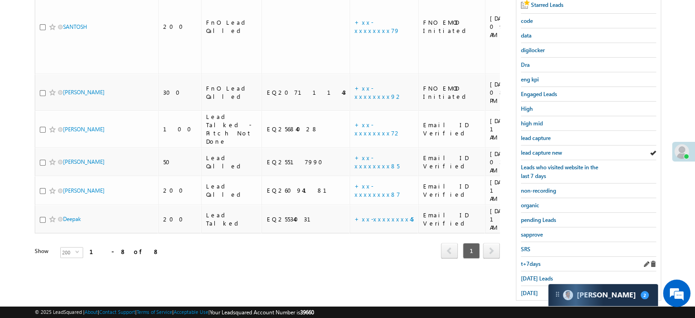
scroll to position [196, 0]
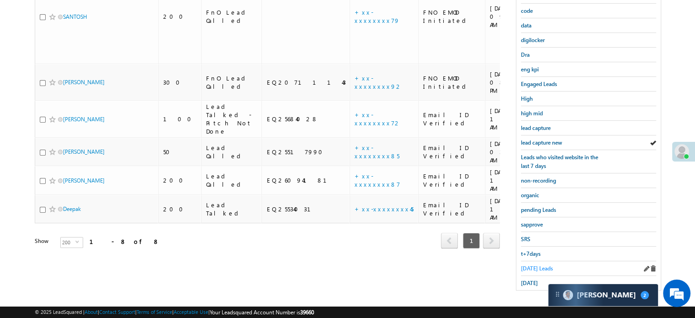
click at [543, 265] on span "[DATE] Leads" at bounding box center [537, 268] width 32 height 7
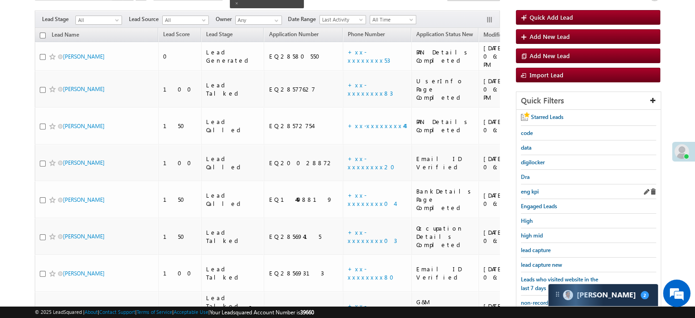
scroll to position [13, 0]
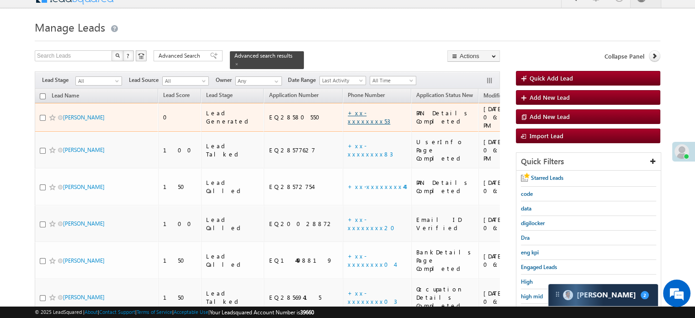
click at [348, 109] on link "+xx-xxxxxxxx53" at bounding box center [369, 117] width 43 height 16
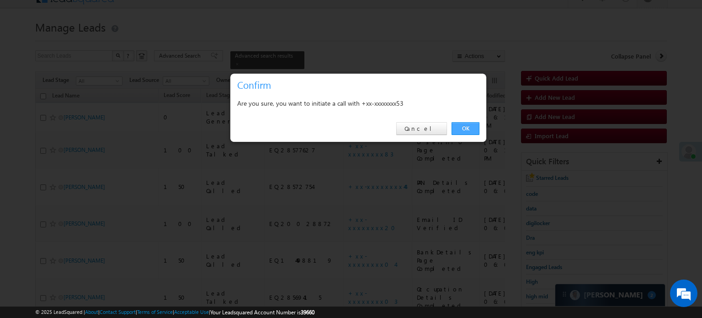
click at [469, 128] on link "OK" at bounding box center [466, 128] width 28 height 13
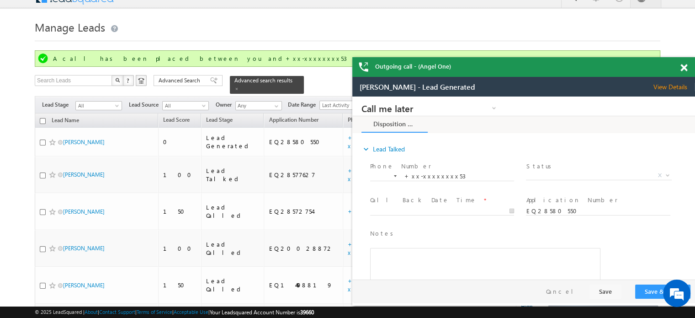
scroll to position [0, 0]
click at [685, 69] on span at bounding box center [684, 68] width 7 height 8
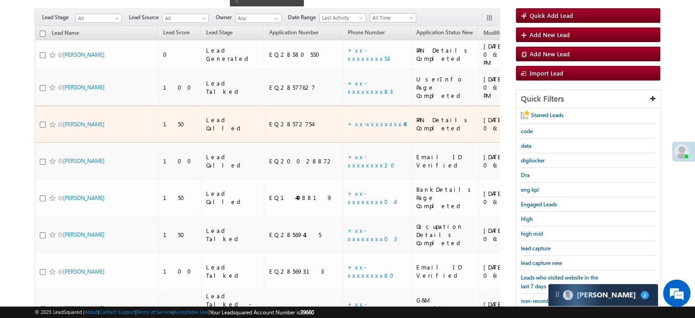
scroll to position [105, 0]
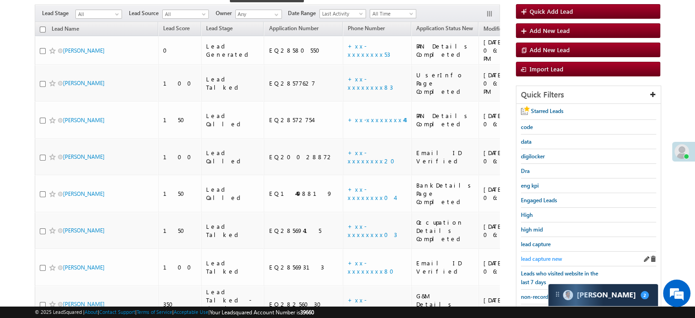
click at [541, 257] on span "lead capture new" at bounding box center [541, 258] width 41 height 7
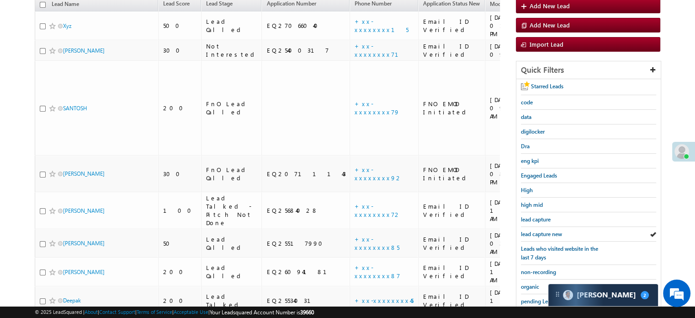
scroll to position [80, 0]
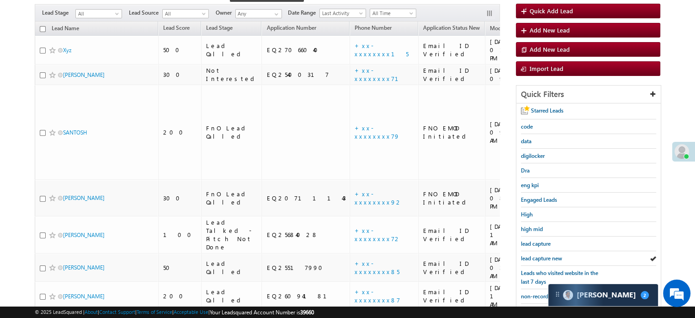
click at [541, 257] on span "lead capture new" at bounding box center [541, 258] width 41 height 7
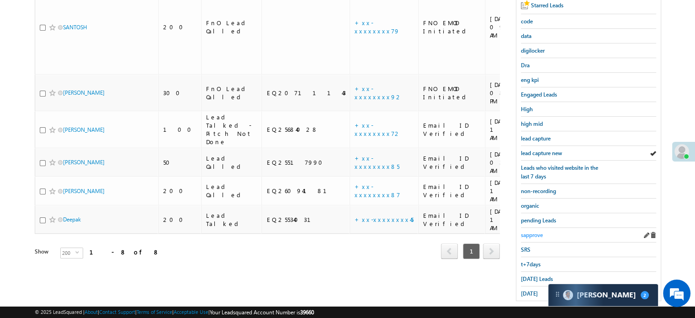
scroll to position [196, 0]
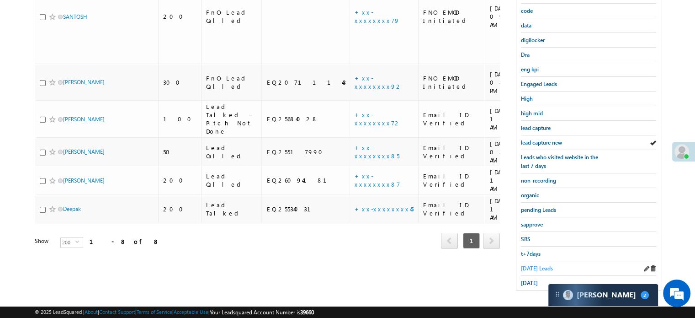
click at [535, 265] on span "[DATE] Leads" at bounding box center [537, 268] width 32 height 7
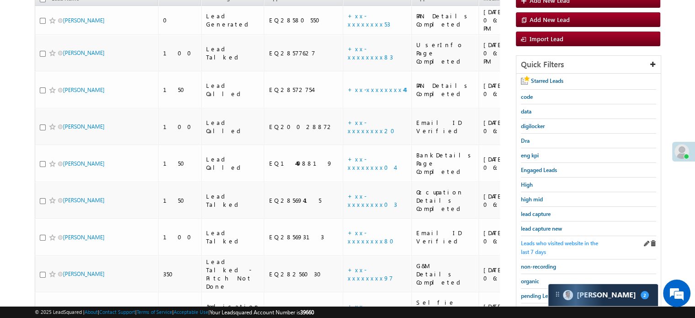
scroll to position [105, 0]
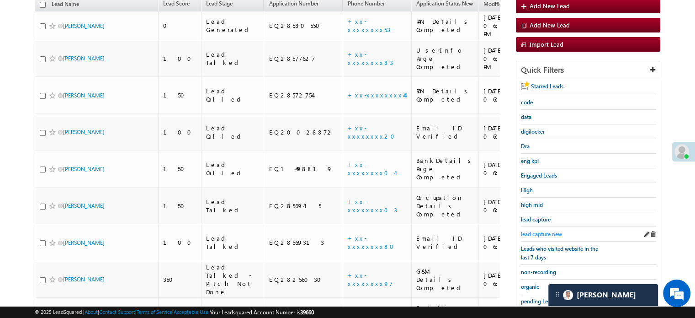
click at [547, 230] on span "lead capture new" at bounding box center [541, 233] width 41 height 7
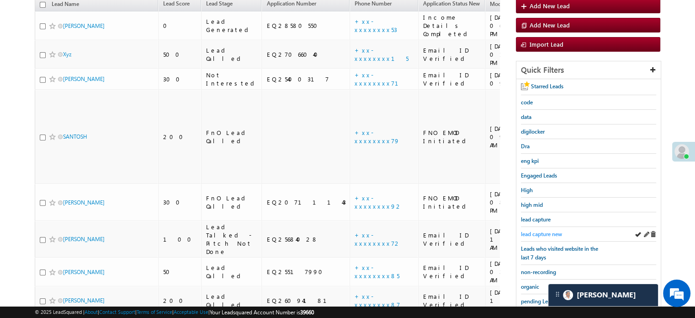
click at [541, 230] on span "lead capture new" at bounding box center [541, 233] width 41 height 7
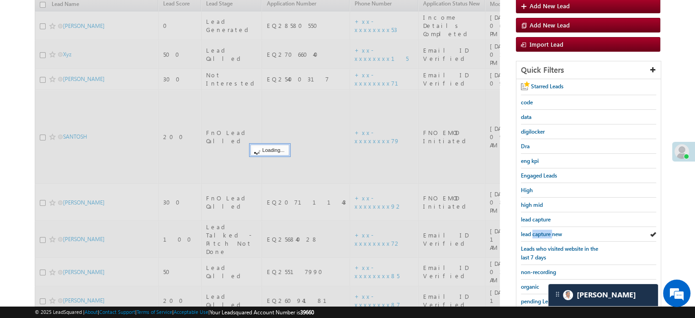
click at [541, 230] on span "lead capture new" at bounding box center [541, 233] width 41 height 7
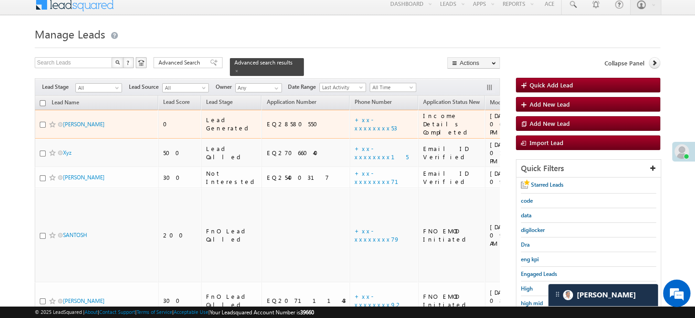
scroll to position [0, 0]
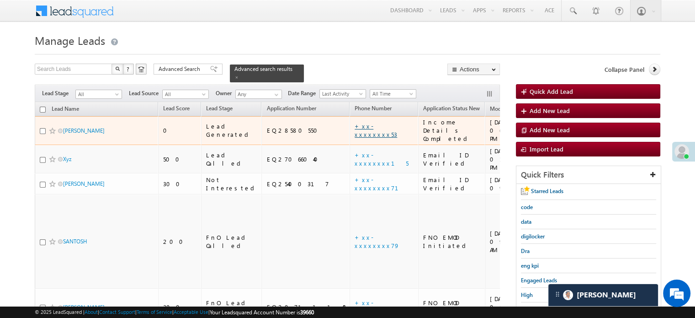
click at [355, 123] on link "+xx-xxxxxxxx53" at bounding box center [376, 130] width 43 height 16
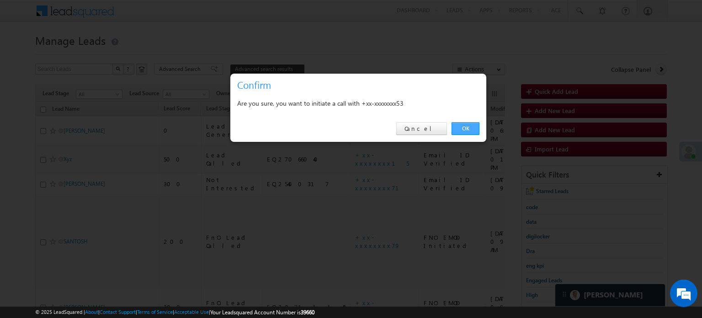
click at [468, 128] on link "OK" at bounding box center [466, 128] width 28 height 13
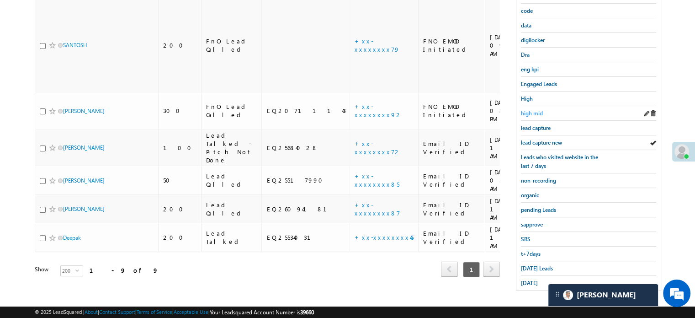
click at [532, 112] on span "high mid" at bounding box center [532, 113] width 22 height 7
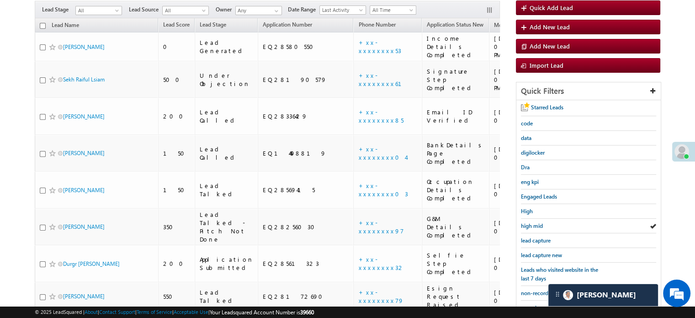
scroll to position [59, 0]
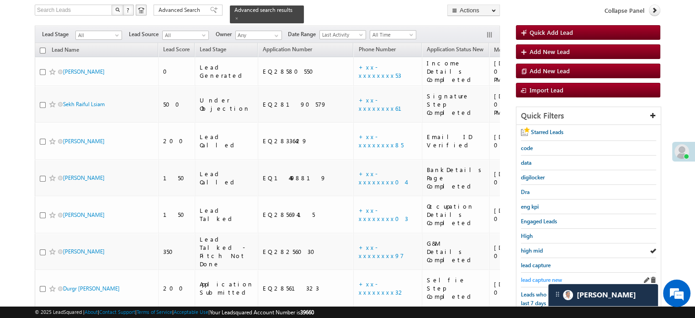
click at [539, 278] on span "lead capture new" at bounding box center [541, 279] width 41 height 7
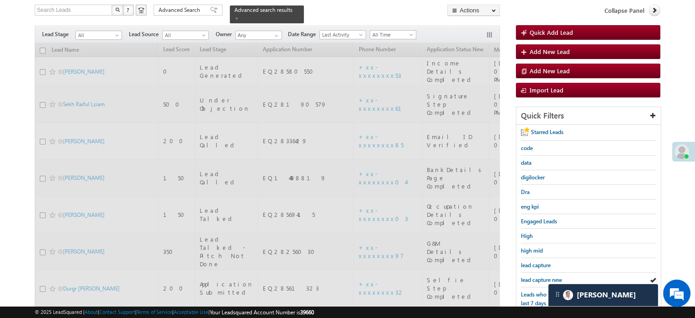
click at [539, 279] on span "lead capture new" at bounding box center [541, 279] width 41 height 7
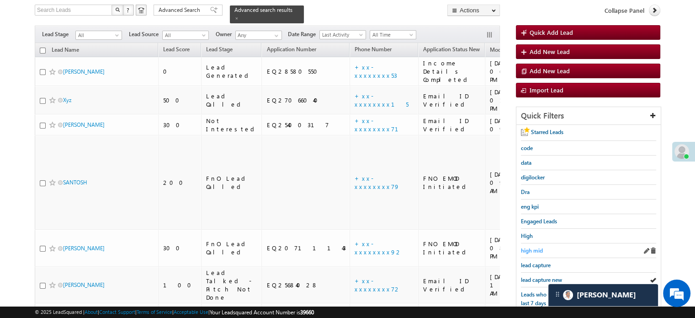
click at [536, 252] on link "high mid" at bounding box center [532, 250] width 22 height 9
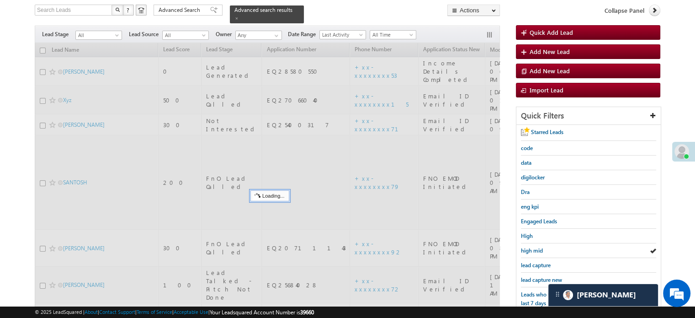
click at [535, 250] on span "high mid" at bounding box center [532, 250] width 22 height 7
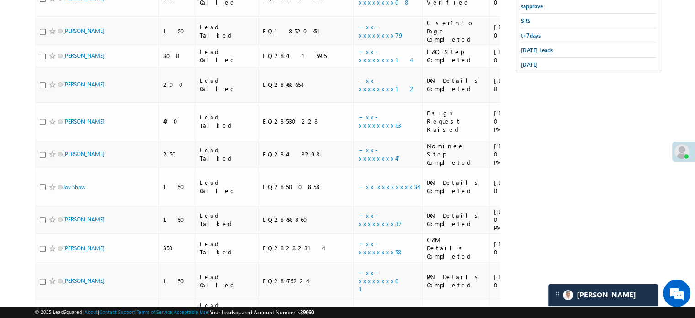
scroll to position [57, 0]
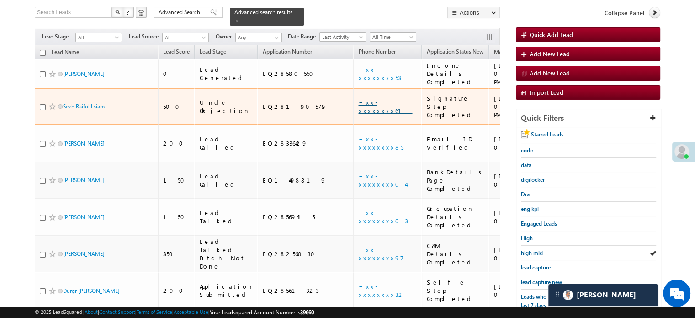
click at [358, 98] on link "+xx-xxxxxxxx61" at bounding box center [385, 106] width 54 height 16
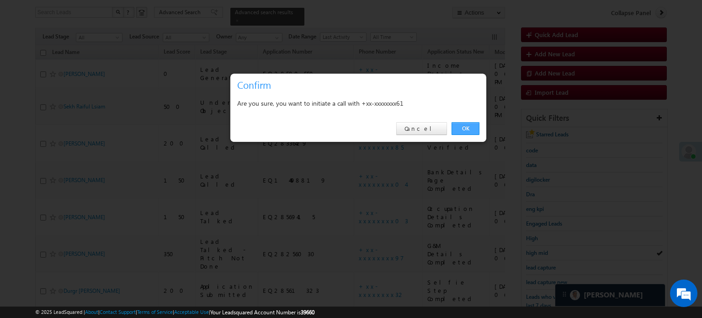
click at [465, 132] on link "OK" at bounding box center [466, 128] width 28 height 13
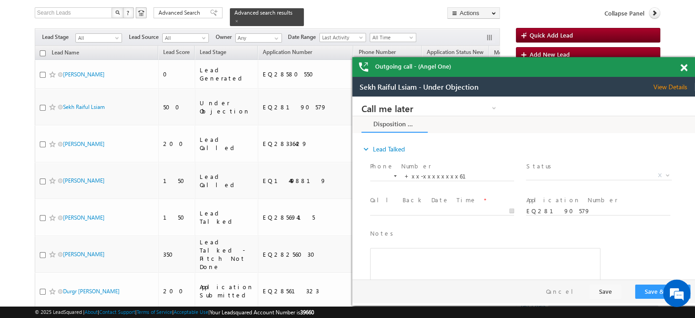
scroll to position [0, 0]
drag, startPoint x: 683, startPoint y: 69, endPoint x: 315, endPoint y: 5, distance: 373.2
click at [683, 69] on span at bounding box center [684, 68] width 7 height 8
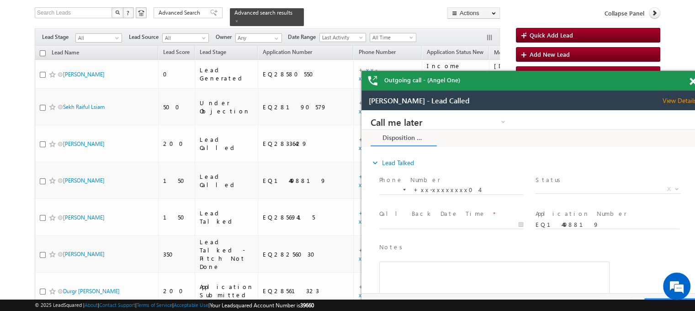
click at [690, 82] on span at bounding box center [693, 82] width 7 height 8
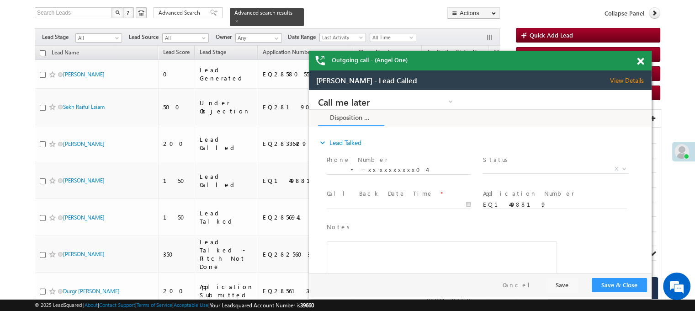
drag, startPoint x: 681, startPoint y: 84, endPoint x: 643, endPoint y: 62, distance: 44.2
click at [628, 64] on div "Outgoing call - (Angel One)" at bounding box center [480, 61] width 343 height 20
click at [643, 62] on span at bounding box center [640, 62] width 7 height 8
click at [0, 0] on link "Add New Lead" at bounding box center [0, 0] width 0 height 0
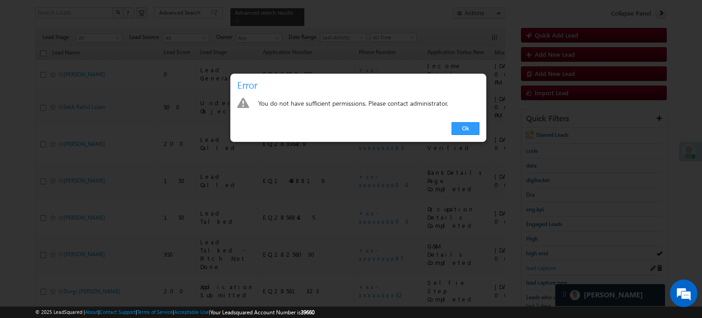
drag, startPoint x: 474, startPoint y: 133, endPoint x: 533, endPoint y: 267, distance: 147.5
click at [474, 133] on link "Ok" at bounding box center [466, 128] width 28 height 13
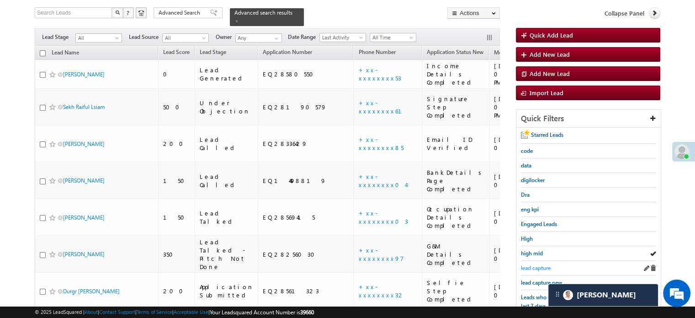
click at [539, 264] on span "lead capture" at bounding box center [536, 267] width 30 height 7
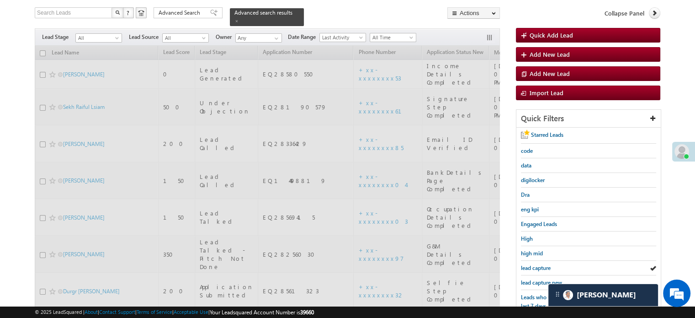
click at [539, 264] on span "lead capture" at bounding box center [536, 267] width 30 height 7
click at [538, 280] on span "lead capture new" at bounding box center [541, 282] width 41 height 7
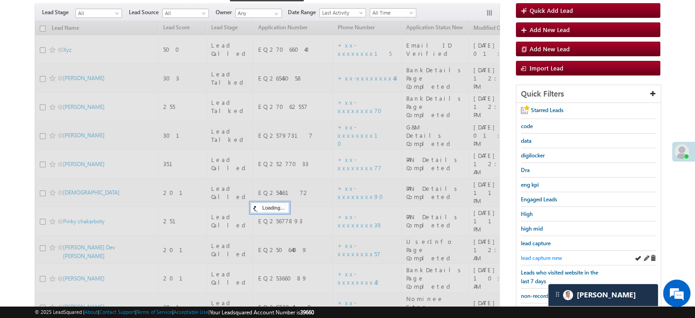
scroll to position [57, 0]
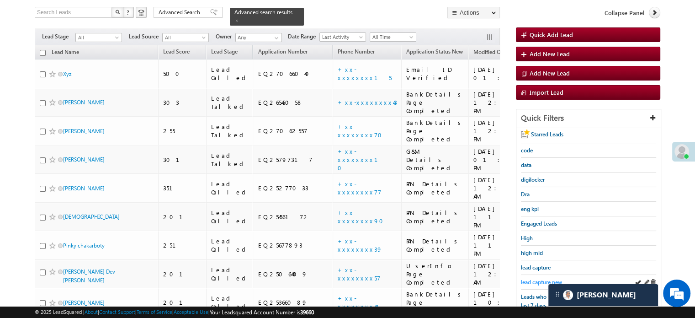
click at [542, 278] on span "lead capture new" at bounding box center [541, 281] width 41 height 7
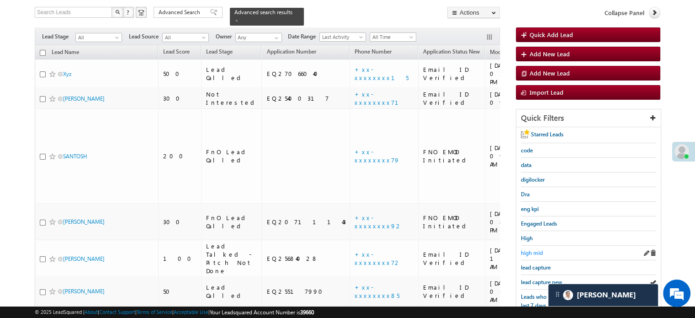
click at [539, 253] on span "high mid" at bounding box center [532, 252] width 22 height 7
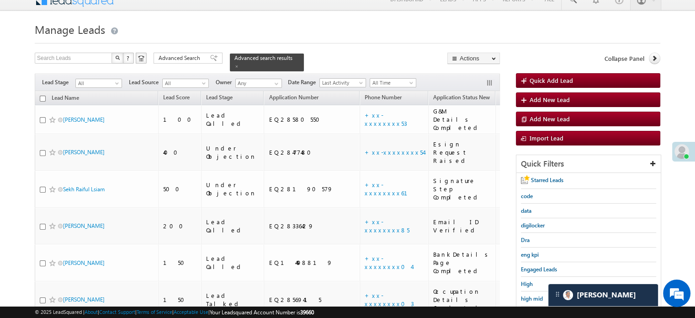
scroll to position [0, 0]
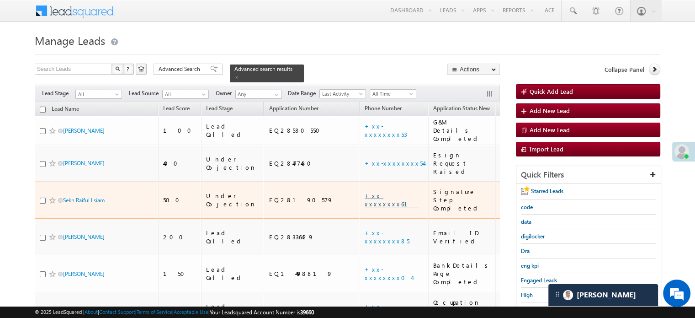
click at [365, 192] on link "+xx-xxxxxxxx61" at bounding box center [392, 200] width 54 height 16
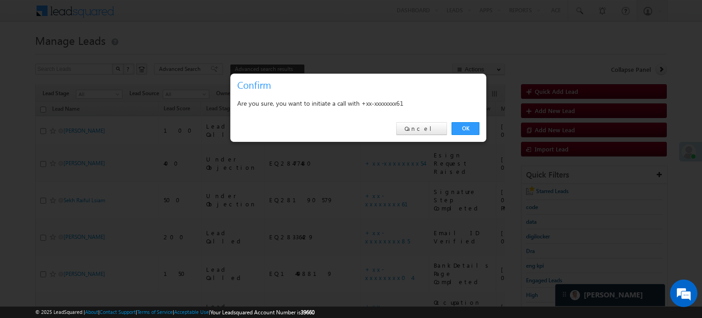
click at [457, 116] on div "OK Cancel" at bounding box center [358, 129] width 256 height 26
click at [461, 123] on link "OK" at bounding box center [466, 128] width 28 height 13
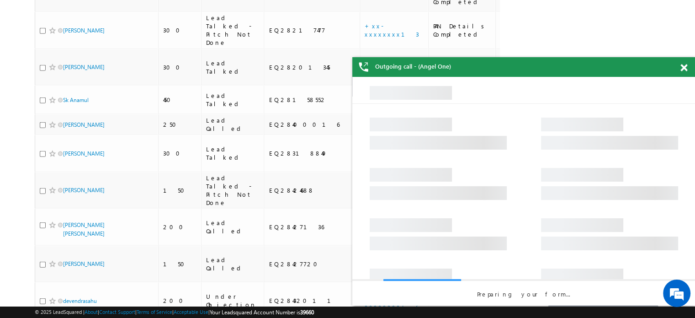
click at [683, 67] on span at bounding box center [684, 68] width 7 height 8
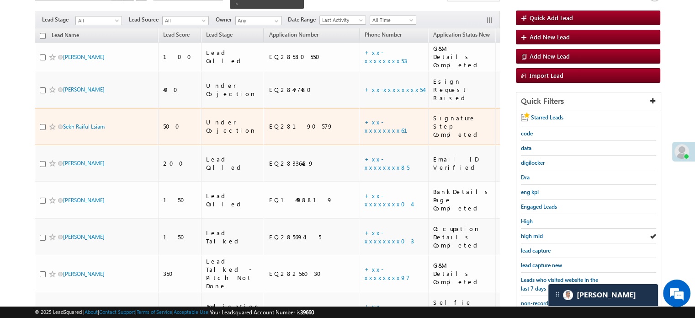
scroll to position [99, 0]
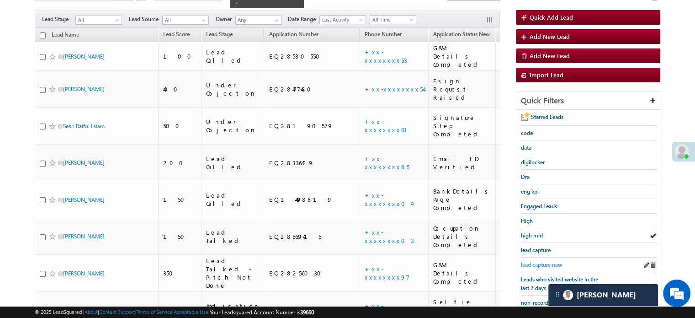
click at [559, 262] on span "lead capture new" at bounding box center [541, 264] width 41 height 7
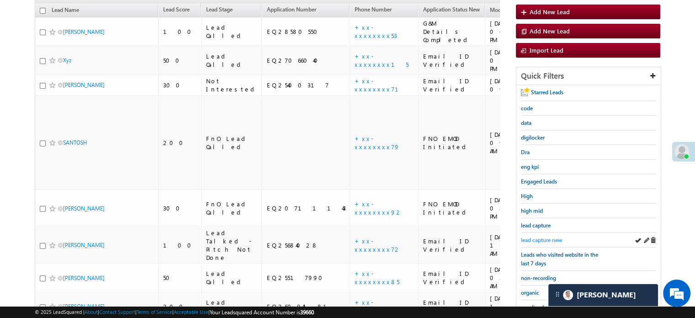
scroll to position [75, 0]
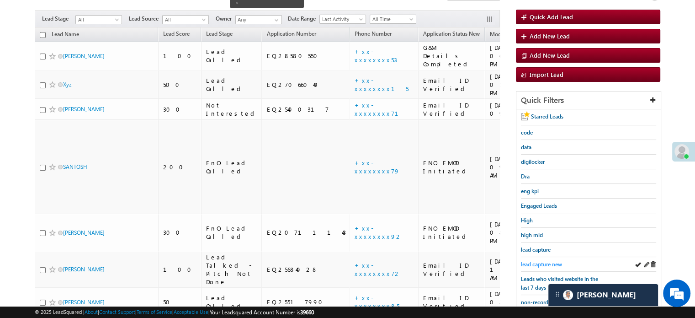
click at [554, 261] on span "lead capture new" at bounding box center [541, 264] width 41 height 7
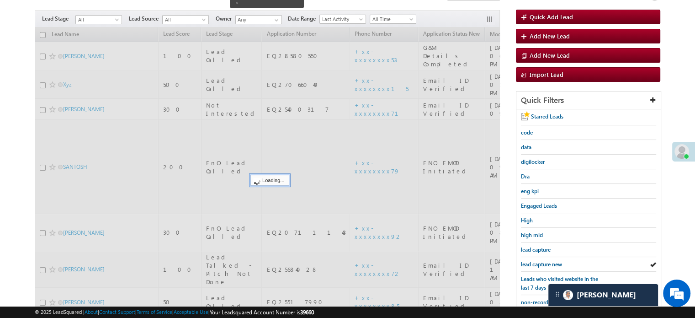
click at [554, 261] on span "lead capture new" at bounding box center [541, 264] width 41 height 7
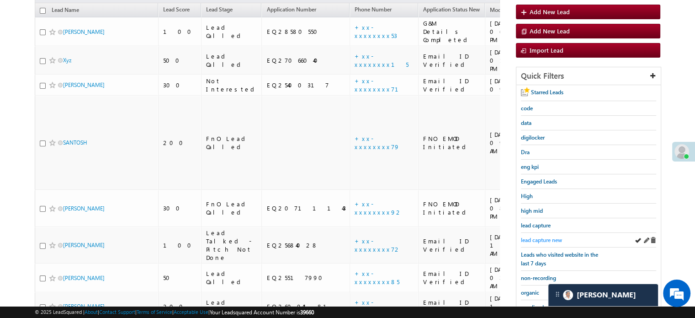
scroll to position [120, 0]
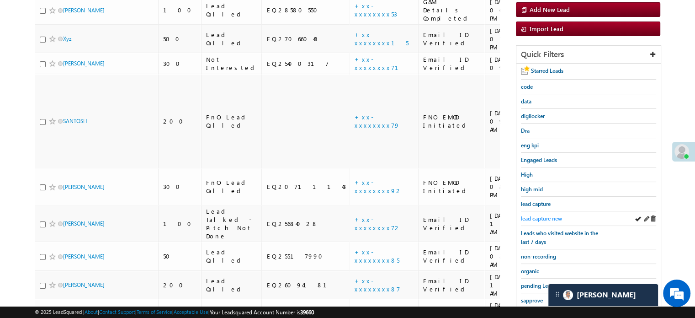
click at [554, 215] on span "lead capture new" at bounding box center [541, 218] width 41 height 7
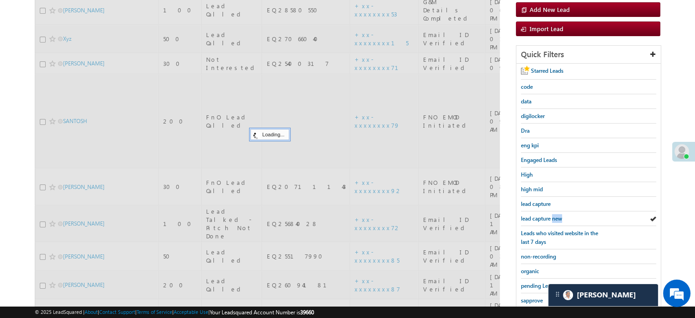
click at [554, 215] on span "lead capture new" at bounding box center [541, 218] width 41 height 7
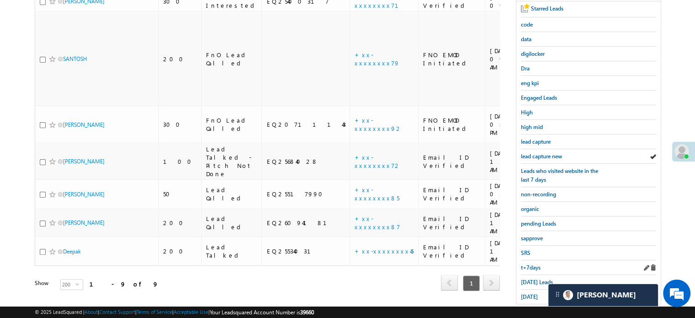
scroll to position [196, 0]
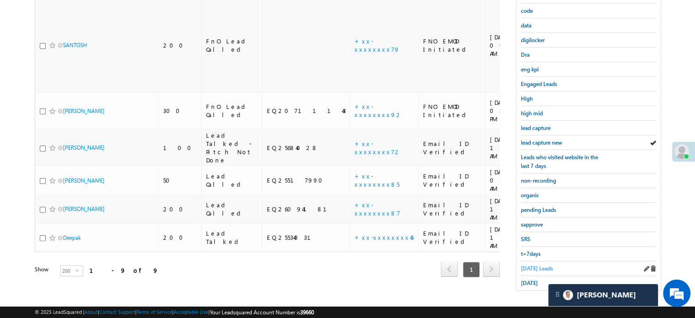
click at [534, 266] on span "[DATE] Leads" at bounding box center [537, 268] width 32 height 7
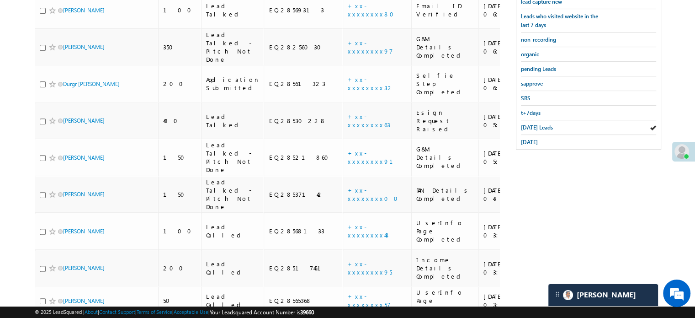
scroll to position [162, 0]
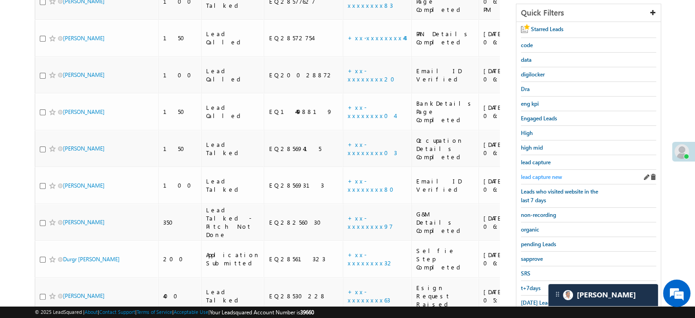
click at [533, 174] on span "lead capture new" at bounding box center [541, 176] width 41 height 7
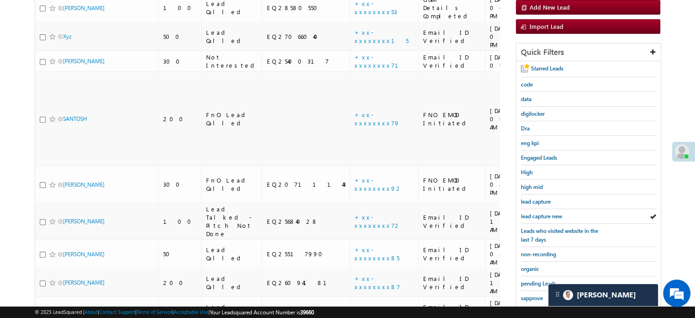
scroll to position [196, 0]
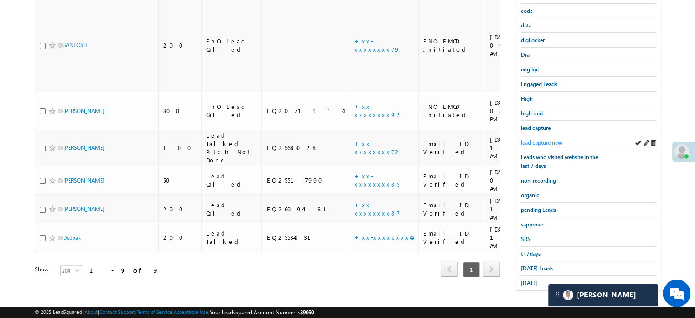
click at [537, 139] on span "lead capture new" at bounding box center [541, 142] width 41 height 7
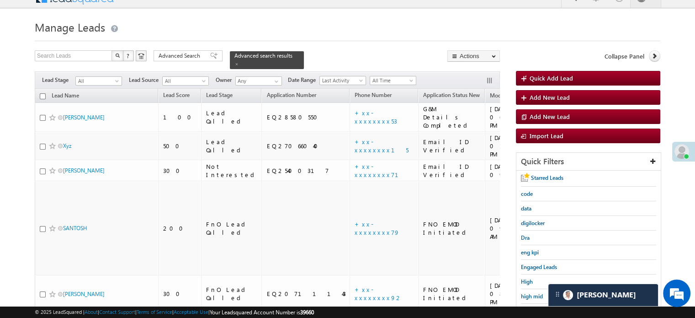
scroll to position [105, 0]
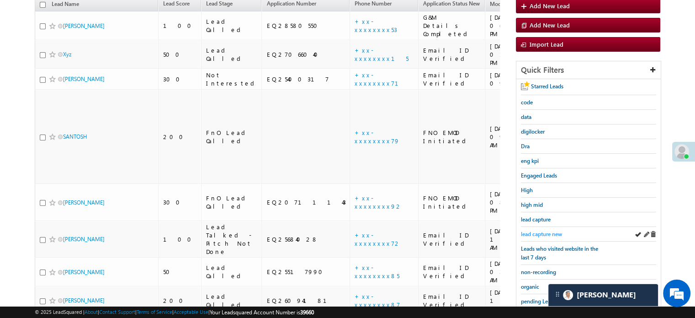
click at [546, 234] on span "lead capture new" at bounding box center [541, 233] width 41 height 7
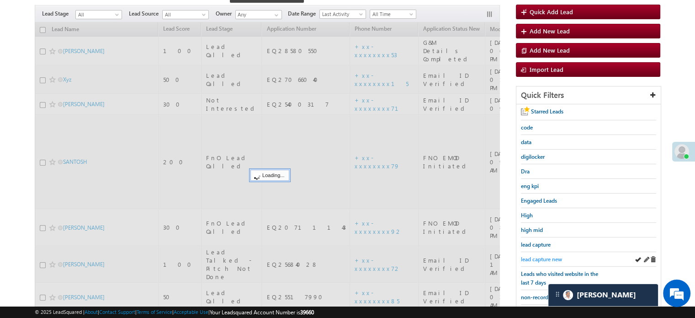
scroll to position [59, 0]
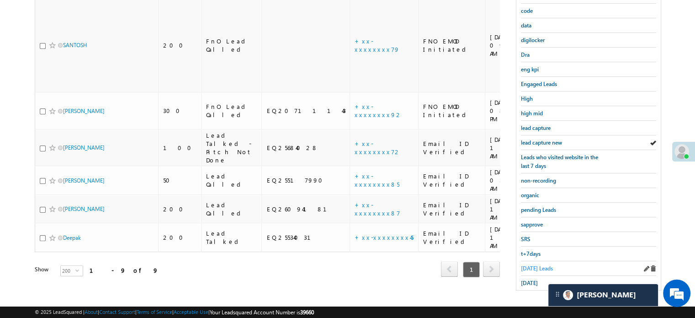
click at [530, 266] on span "[DATE] Leads" at bounding box center [537, 268] width 32 height 7
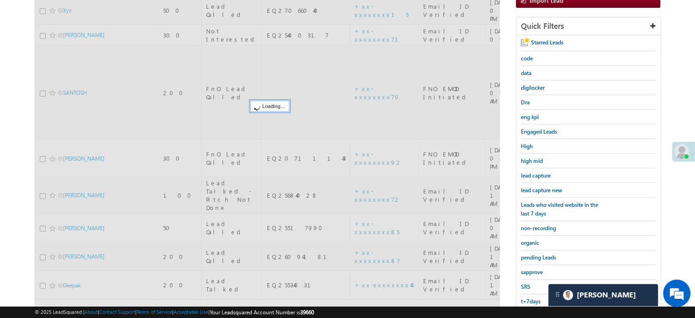
scroll to position [105, 0]
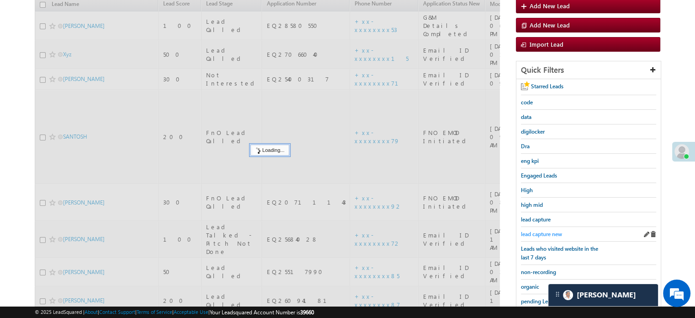
click at [541, 231] on span "lead capture new" at bounding box center [541, 233] width 41 height 7
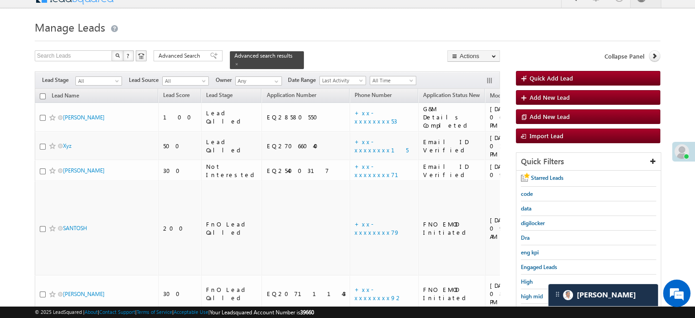
scroll to position [59, 0]
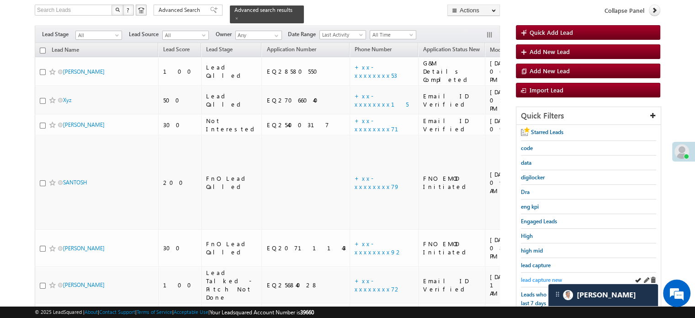
click at [529, 276] on span "lead capture new" at bounding box center [541, 279] width 41 height 7
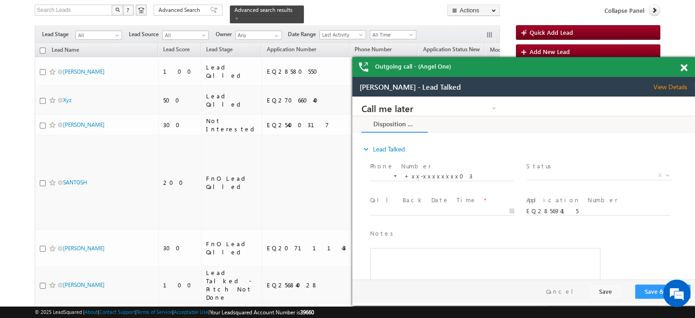
scroll to position [0, 0]
click at [682, 69] on span at bounding box center [684, 68] width 7 height 8
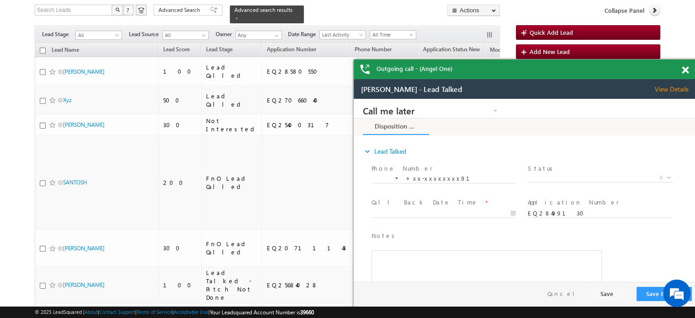
scroll to position [33, 0]
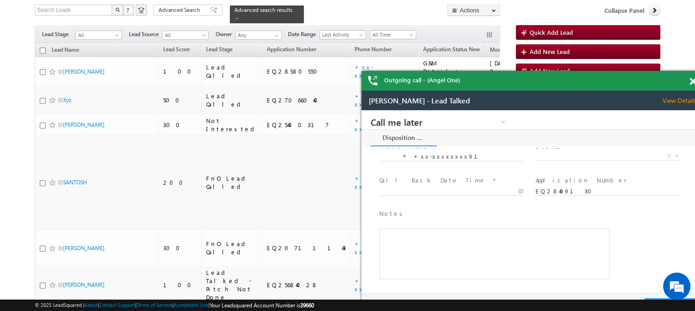
click at [693, 78] on span at bounding box center [693, 82] width 7 height 8
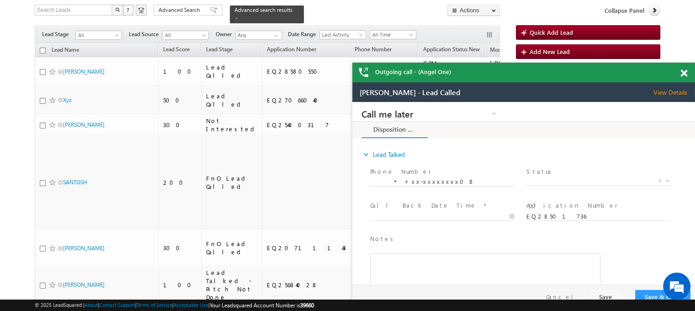
drag, startPoint x: 664, startPoint y: 91, endPoint x: 590, endPoint y: 80, distance: 74.5
click at [590, 80] on div "Outgoing call - (Angel One)" at bounding box center [523, 73] width 343 height 20
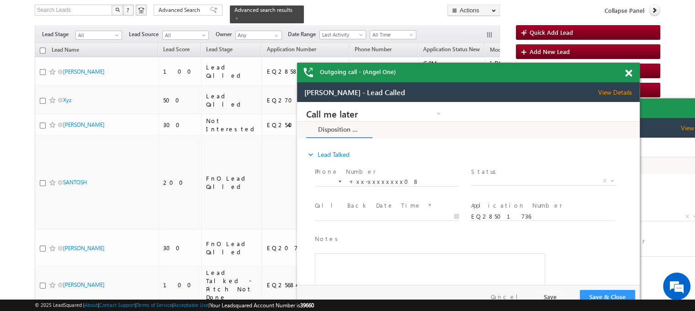
click at [631, 72] on span at bounding box center [628, 73] width 7 height 8
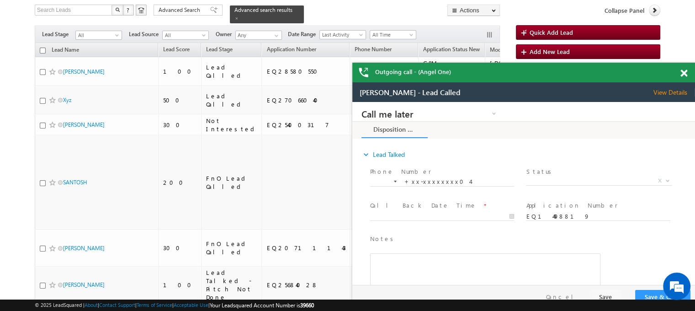
drag, startPoint x: 994, startPoint y: 187, endPoint x: 588, endPoint y: 99, distance: 415.8
click at [683, 75] on span at bounding box center [684, 73] width 7 height 8
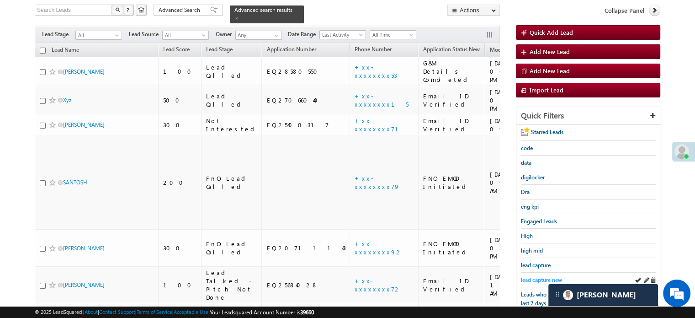
click at [528, 277] on span "lead capture new" at bounding box center [541, 279] width 41 height 7
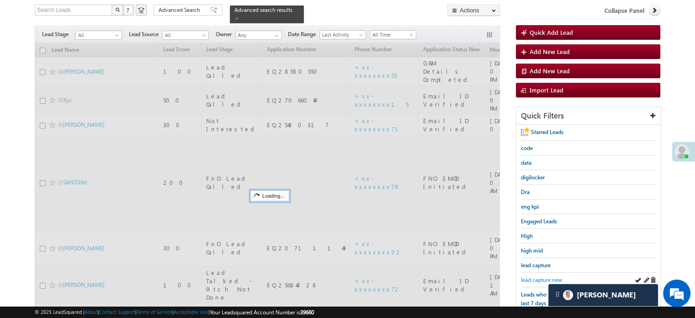
click at [529, 277] on span "lead capture new" at bounding box center [541, 279] width 41 height 7
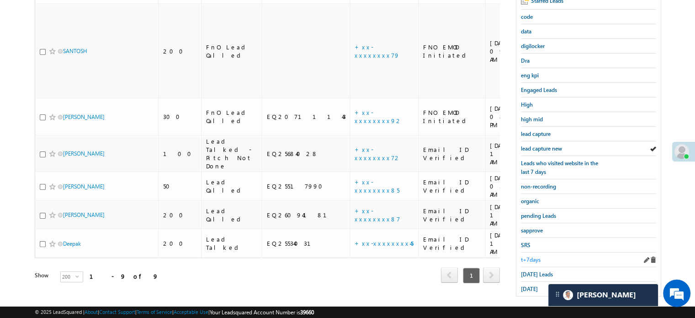
scroll to position [196, 0]
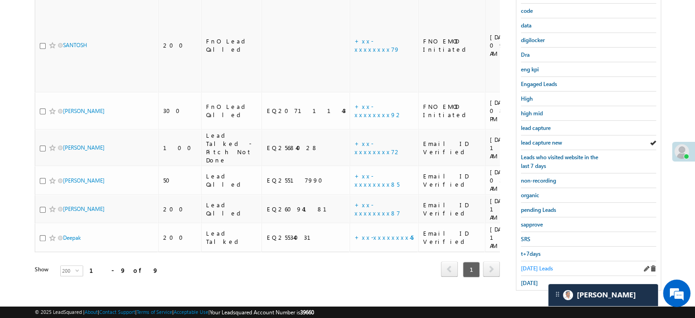
click at [535, 268] on div "[DATE] Leads" at bounding box center [588, 268] width 135 height 15
click at [537, 265] on span "[DATE] Leads" at bounding box center [537, 268] width 32 height 7
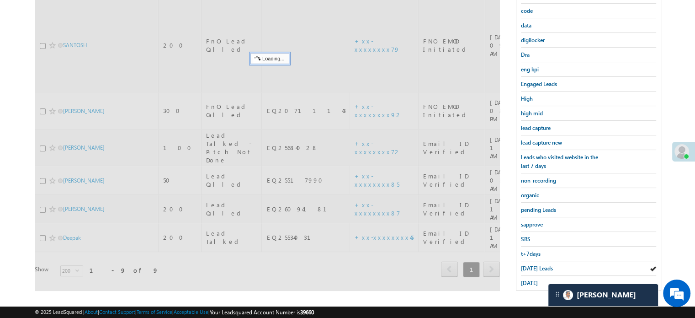
scroll to position [105, 0]
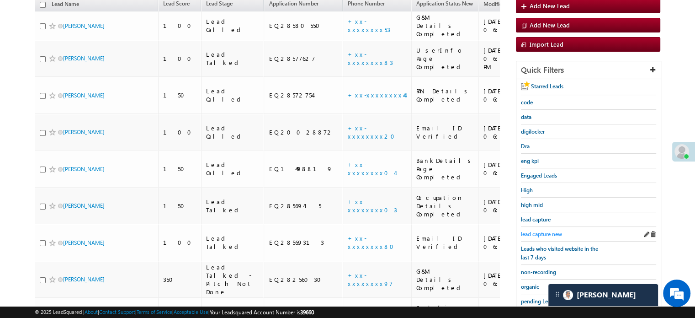
click at [548, 233] on span "lead capture new" at bounding box center [541, 233] width 41 height 7
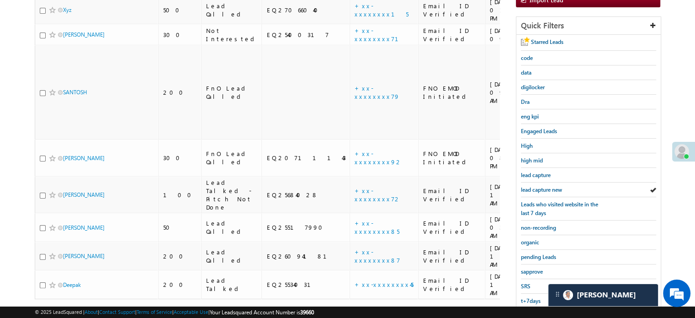
scroll to position [150, 0]
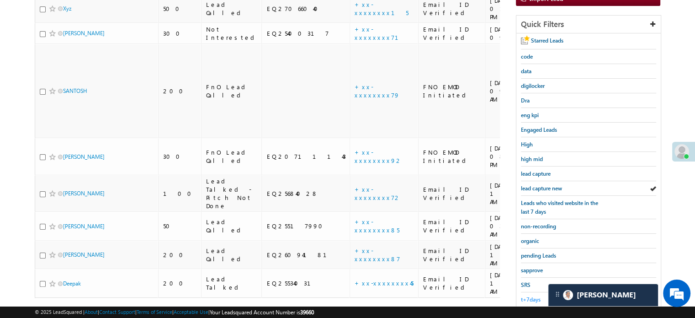
click at [527, 296] on span "t+7days" at bounding box center [531, 299] width 20 height 7
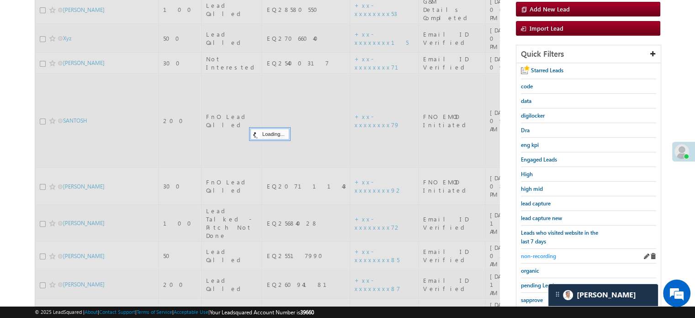
scroll to position [105, 0]
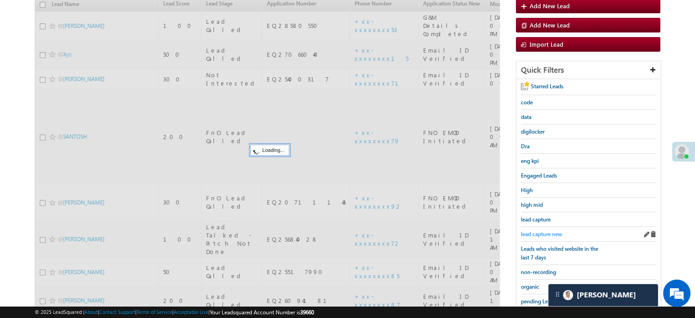
click at [547, 227] on div "lead capture new" at bounding box center [588, 234] width 135 height 15
click at [546, 230] on span "lead capture new" at bounding box center [541, 233] width 41 height 7
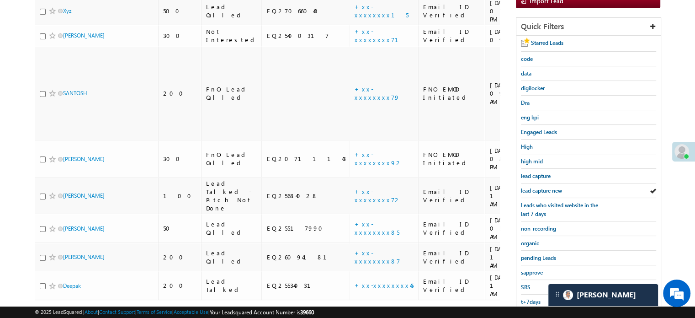
scroll to position [196, 0]
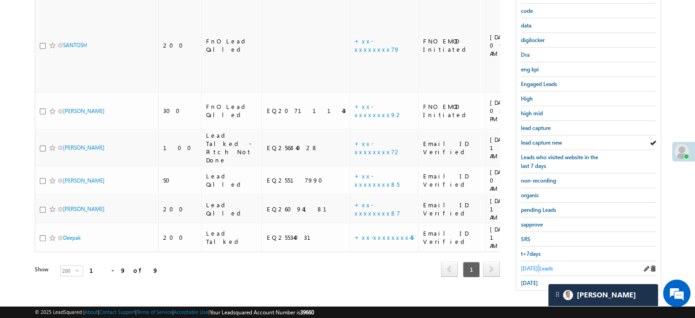
click at [538, 265] on span "[DATE] Leads" at bounding box center [537, 268] width 32 height 7
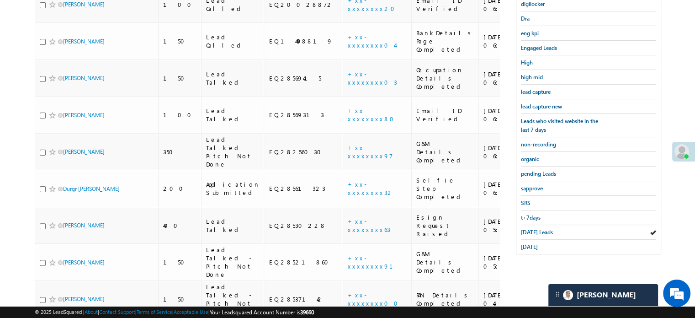
scroll to position [116, 0]
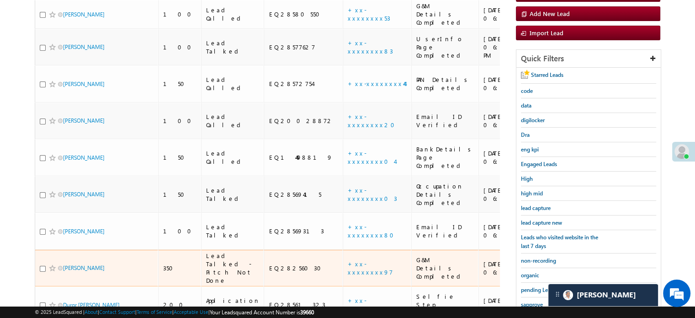
click at [343, 250] on td "+xx-xxxxxxxx97" at bounding box center [377, 268] width 69 height 37
click at [348, 260] on link "+xx-xxxxxxxx97" at bounding box center [370, 268] width 45 height 16
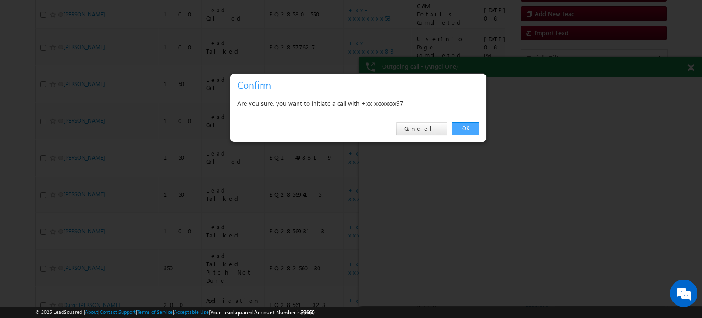
click at [468, 127] on link "OK" at bounding box center [466, 128] width 28 height 13
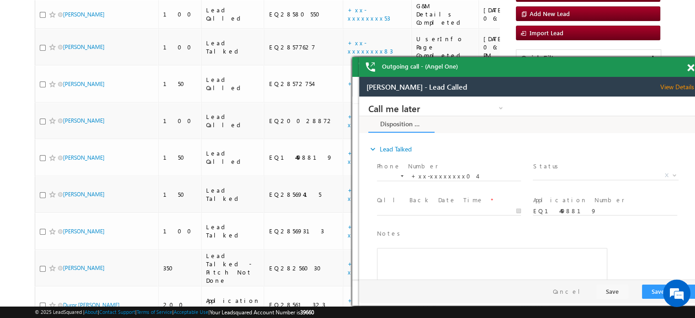
scroll to position [0, 0]
click at [692, 67] on span at bounding box center [690, 68] width 7 height 8
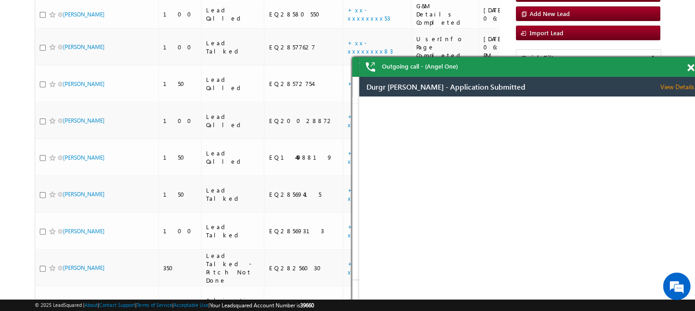
drag, startPoint x: 688, startPoint y: 68, endPoint x: 616, endPoint y: 62, distance: 72.5
click at [687, 64] on span at bounding box center [690, 68] width 7 height 8
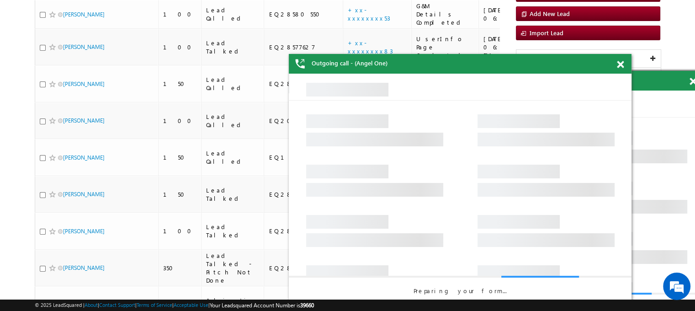
drag, startPoint x: 625, startPoint y: 79, endPoint x: 553, endPoint y: 62, distance: 74.7
click at [553, 62] on div "Outgoing call - (Angel One)" at bounding box center [460, 64] width 343 height 20
click at [552, 62] on div "Outgoing call - (Angel One)" at bounding box center [460, 64] width 343 height 20
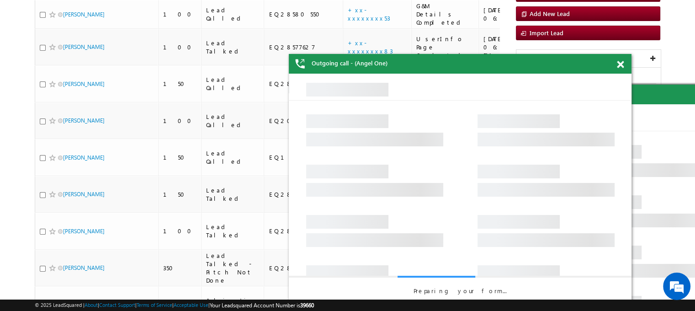
click at [616, 67] on div "Outgoing call - (Angel One)" at bounding box center [460, 64] width 343 height 20
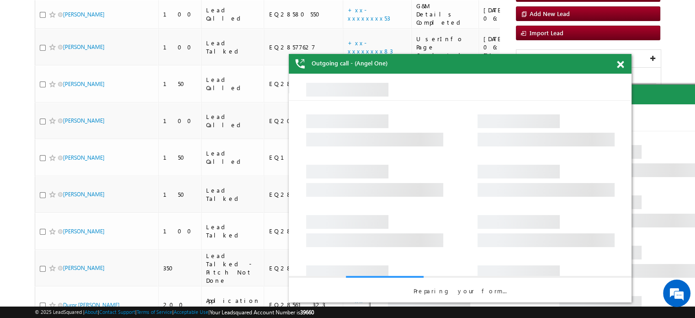
click at [620, 65] on span at bounding box center [620, 65] width 7 height 8
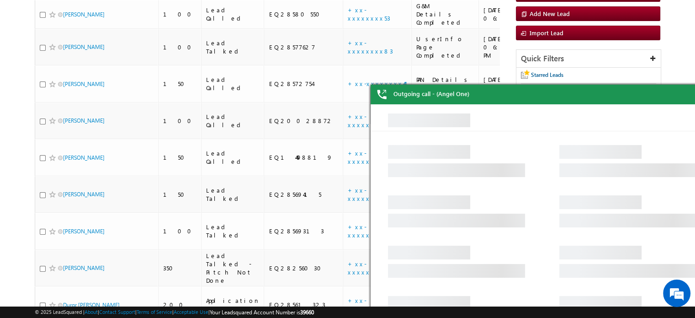
click at [518, 85] on div "Outgoing call - (Angel One)" at bounding box center [542, 95] width 343 height 20
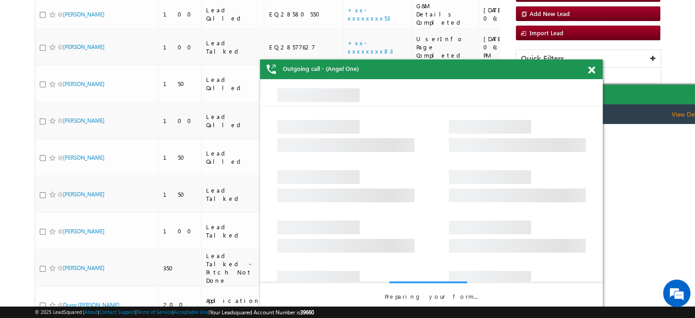
drag, startPoint x: 529, startPoint y: 91, endPoint x: 488, endPoint y: 60, distance: 51.3
click at [488, 79] on html "[PERSON_NAME] - Lead Talked - Pitch Not Done View Details Change Lead View Deta…" at bounding box center [431, 193] width 343 height 229
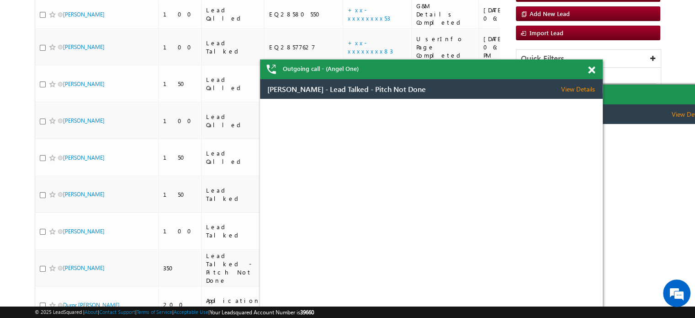
click at [488, 60] on div "Outgoing call - (Angel One)" at bounding box center [431, 69] width 343 height 20
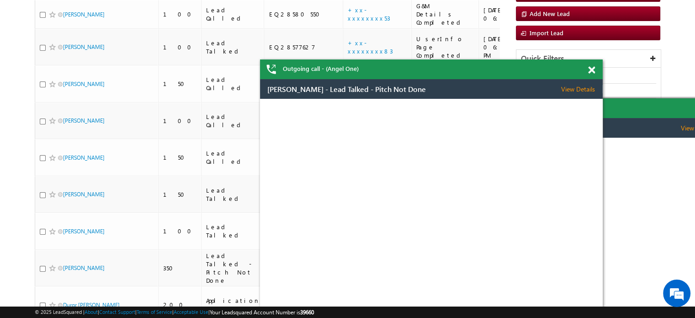
click at [590, 69] on span at bounding box center [591, 70] width 7 height 8
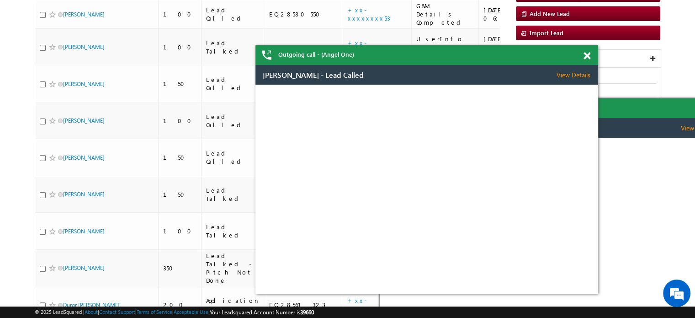
drag, startPoint x: 620, startPoint y: 111, endPoint x: 517, endPoint y: 56, distance: 117.4
click at [486, 57] on div "Outgoing call - (Angel One)" at bounding box center [427, 55] width 343 height 20
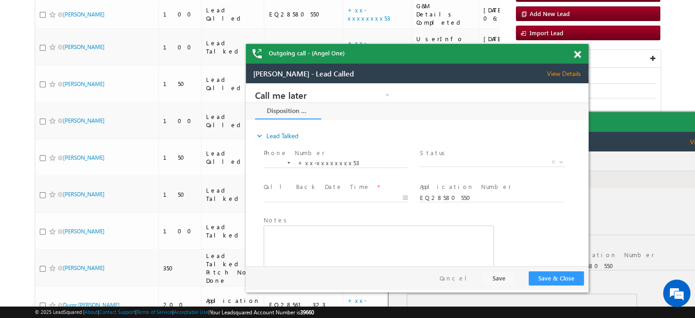
click at [578, 55] on span at bounding box center [577, 55] width 7 height 8
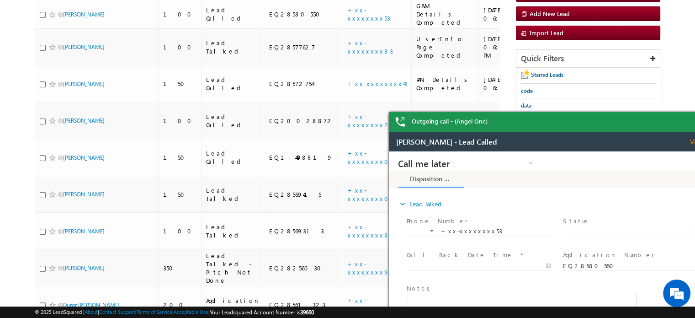
click at [500, 112] on div "Outgoing call - (Angel One)" at bounding box center [560, 122] width 343 height 20
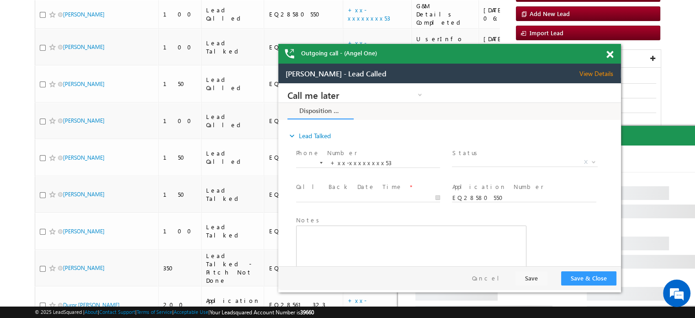
drag, startPoint x: 609, startPoint y: 53, endPoint x: 342, endPoint y: 3, distance: 271.5
click at [609, 53] on span at bounding box center [610, 55] width 7 height 8
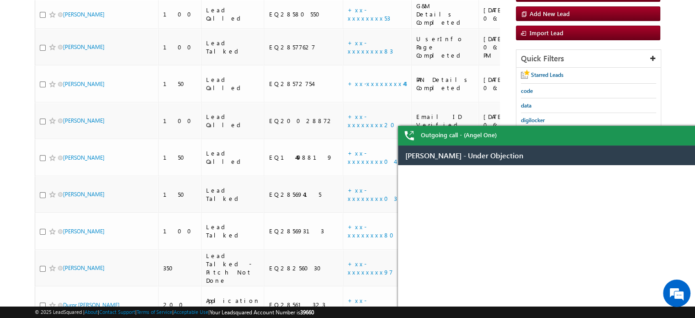
drag, startPoint x: 1031, startPoint y: 288, endPoint x: 625, endPoint y: 150, distance: 428.4
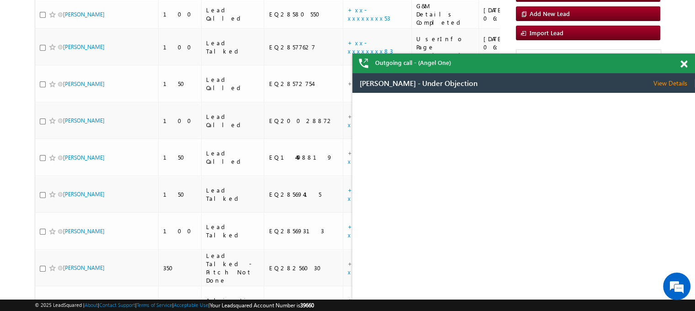
click at [678, 69] on div "Outgoing call - (Angel One)" at bounding box center [523, 63] width 343 height 20
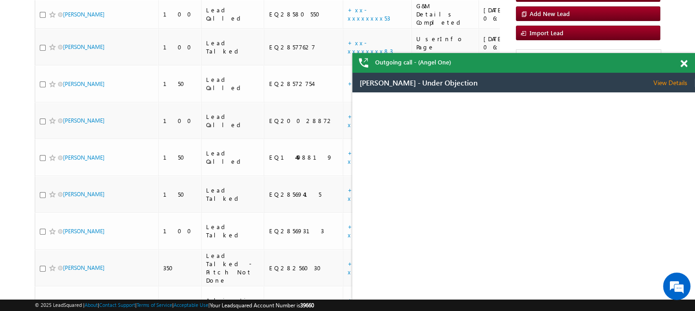
click at [686, 64] on span at bounding box center [684, 64] width 7 height 8
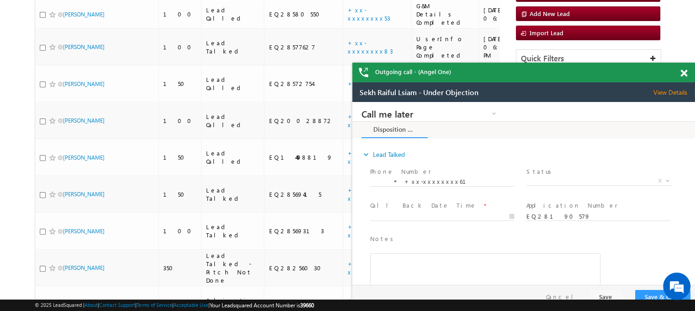
drag, startPoint x: 1025, startPoint y: 251, endPoint x: 632, endPoint y: 122, distance: 414.0
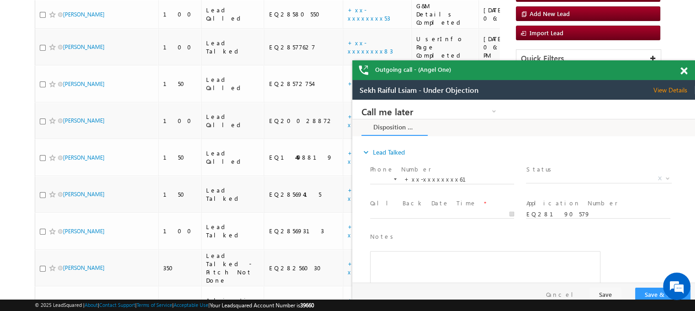
click at [681, 70] on span at bounding box center [684, 71] width 7 height 8
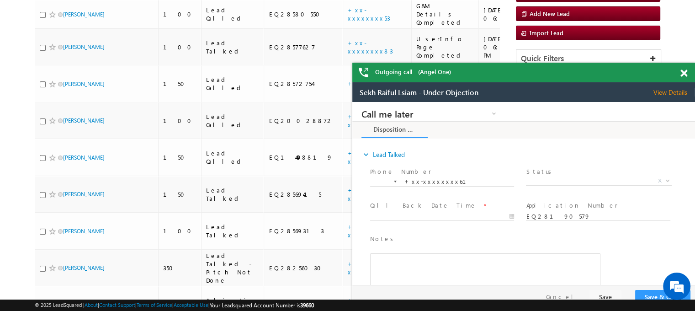
drag, startPoint x: 980, startPoint y: 248, endPoint x: 578, endPoint y: 101, distance: 428.3
click at [578, 101] on div "Sekh Raiful Lsiam - Under Objection View Details Change Lead" at bounding box center [523, 92] width 343 height 20
click at [681, 75] on span at bounding box center [684, 73] width 7 height 8
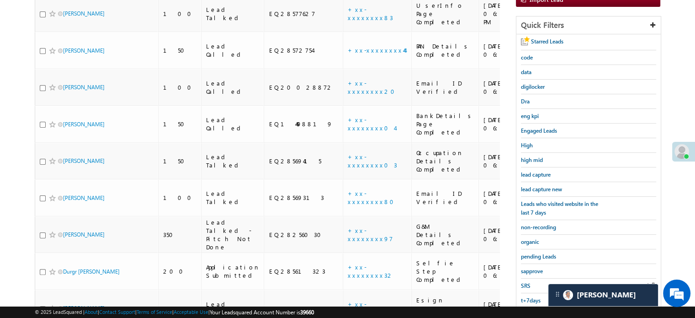
scroll to position [232, 0]
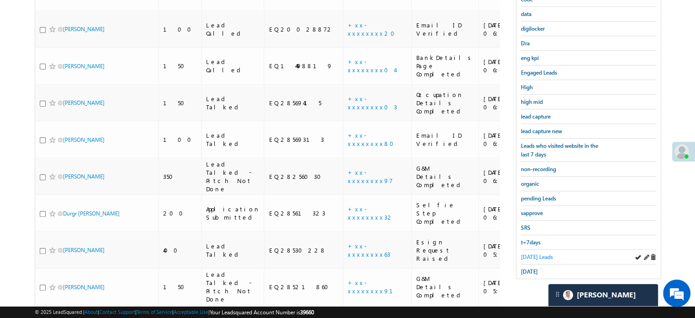
click at [539, 253] on span "[DATE] Leads" at bounding box center [537, 256] width 32 height 7
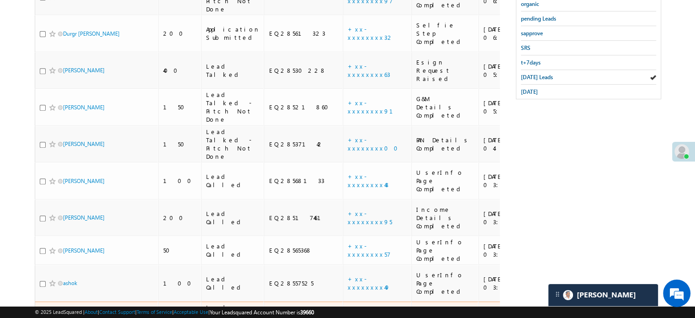
scroll to position [345, 0]
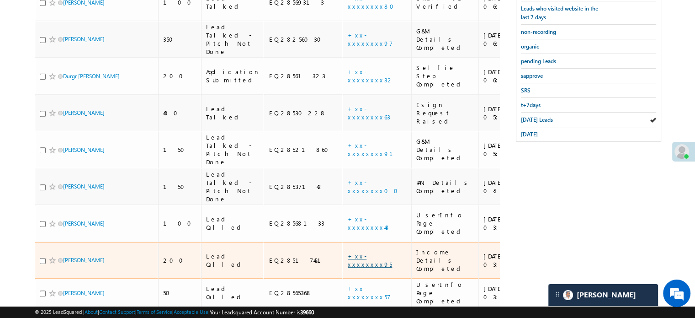
click at [348, 252] on link "+xx-xxxxxxxx95" at bounding box center [370, 260] width 44 height 16
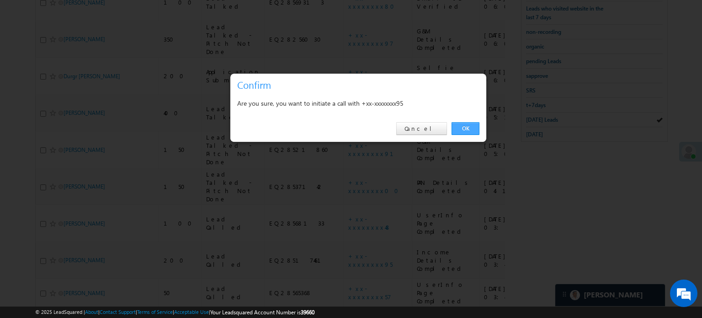
click at [463, 128] on link "OK" at bounding box center [466, 128] width 28 height 13
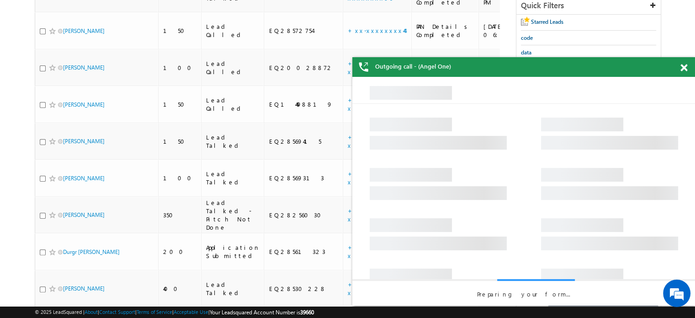
scroll to position [95, 0]
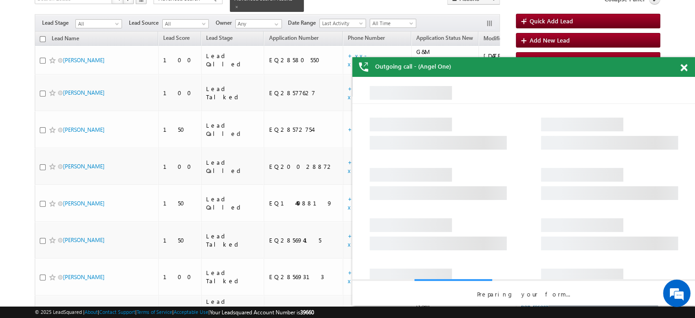
drag, startPoint x: 689, startPoint y: 69, endPoint x: 684, endPoint y: 69, distance: 5.0
click at [688, 69] on div at bounding box center [689, 66] width 12 height 18
click at [685, 69] on span at bounding box center [684, 68] width 7 height 8
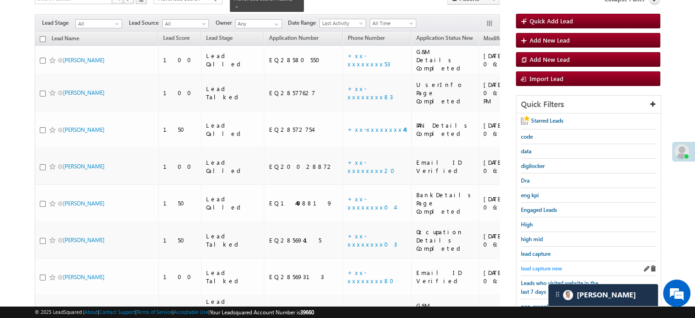
click at [534, 268] on span "lead capture new" at bounding box center [541, 268] width 41 height 7
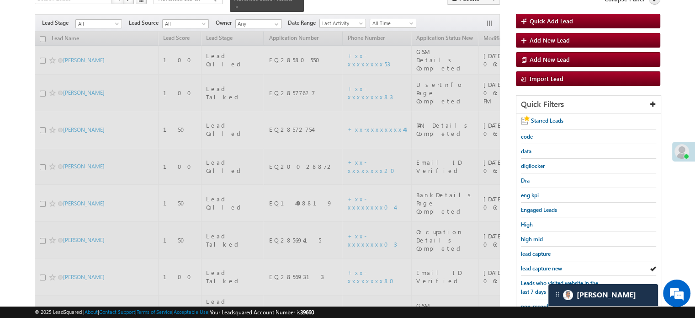
click at [534, 268] on span "lead capture new" at bounding box center [541, 268] width 41 height 7
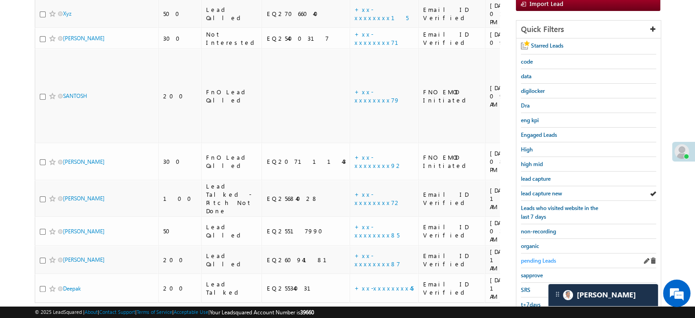
scroll to position [196, 0]
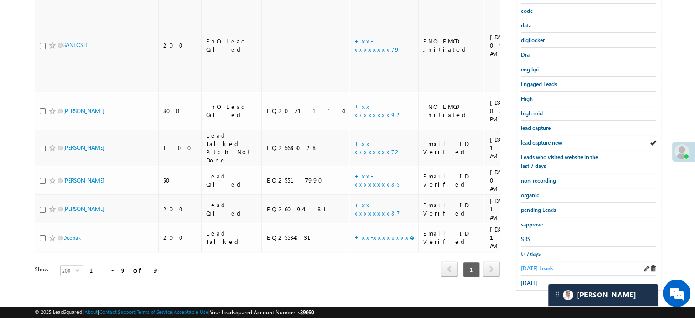
click at [524, 265] on span "[DATE] Leads" at bounding box center [537, 268] width 32 height 7
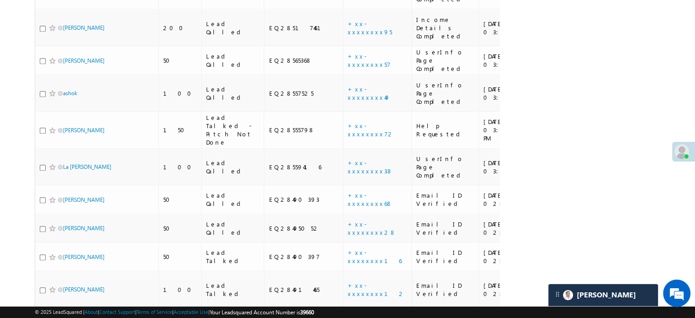
scroll to position [573, 0]
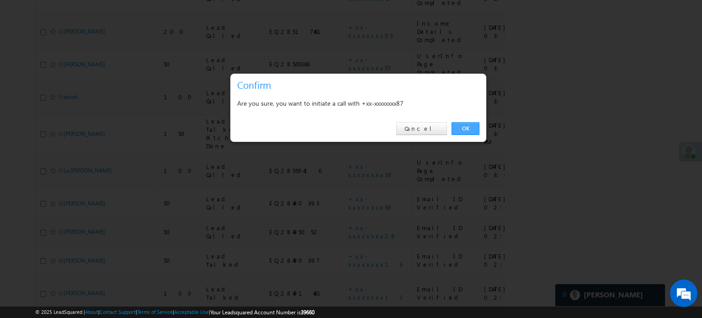
click at [467, 125] on link "OK" at bounding box center [466, 128] width 28 height 13
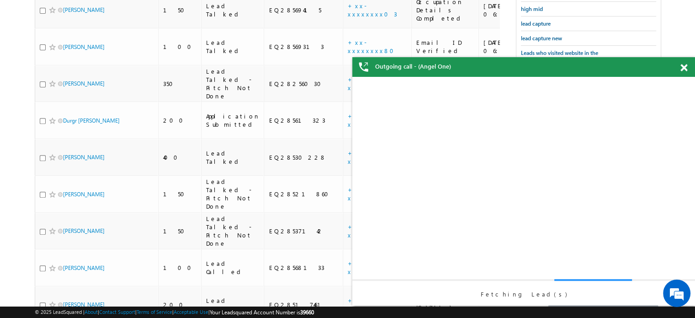
scroll to position [278, 0]
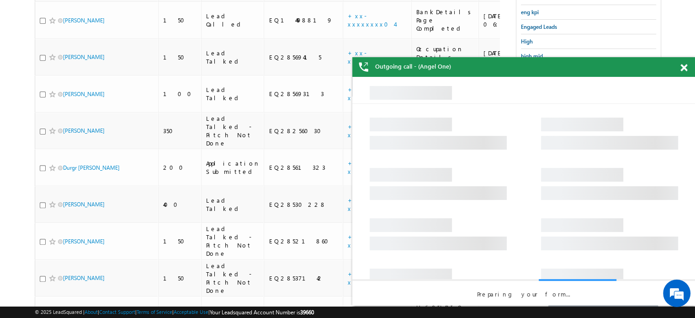
click at [686, 71] on span at bounding box center [684, 68] width 7 height 8
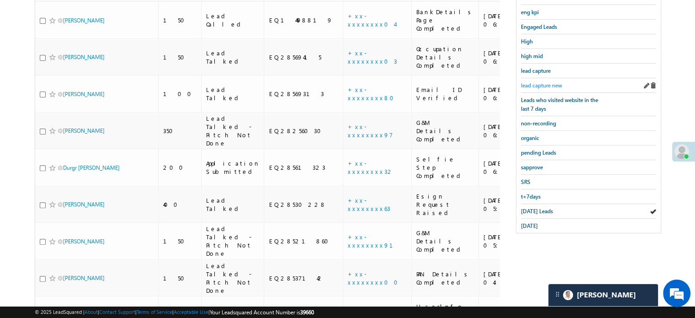
click at [551, 78] on div "lead capture new" at bounding box center [588, 85] width 135 height 15
click at [551, 82] on span "lead capture new" at bounding box center [541, 85] width 41 height 7
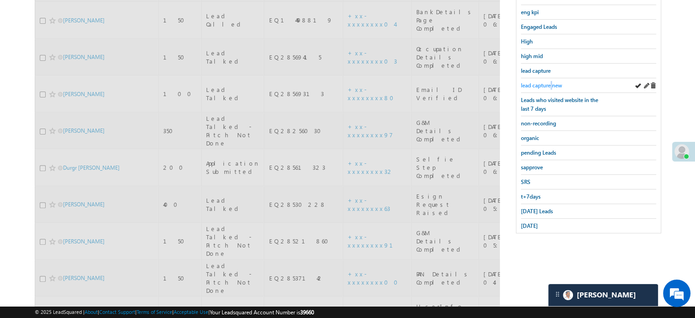
click at [550, 82] on span "lead capture new" at bounding box center [541, 85] width 41 height 7
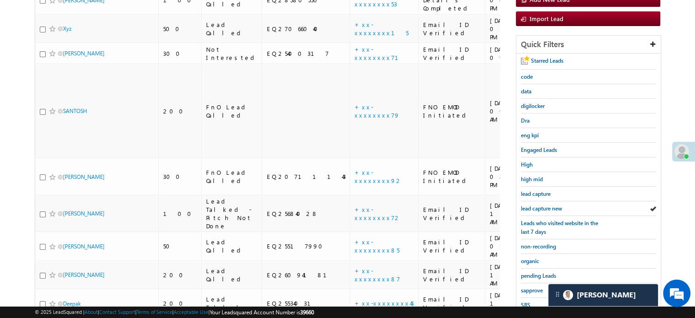
scroll to position [150, 0]
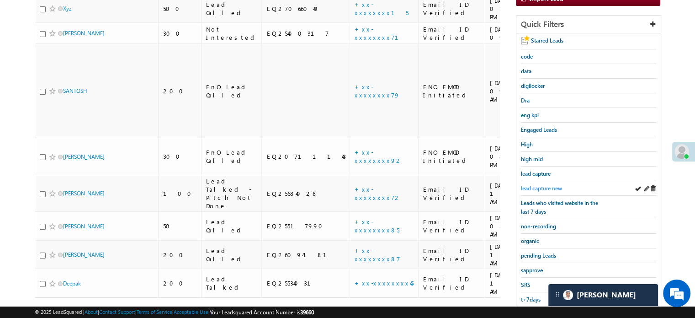
click at [558, 185] on span "lead capture new" at bounding box center [541, 188] width 41 height 7
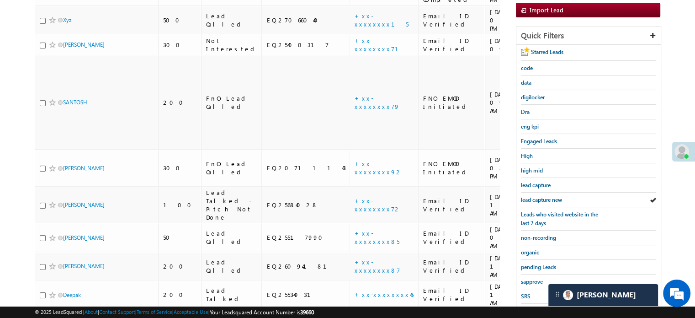
scroll to position [196, 0]
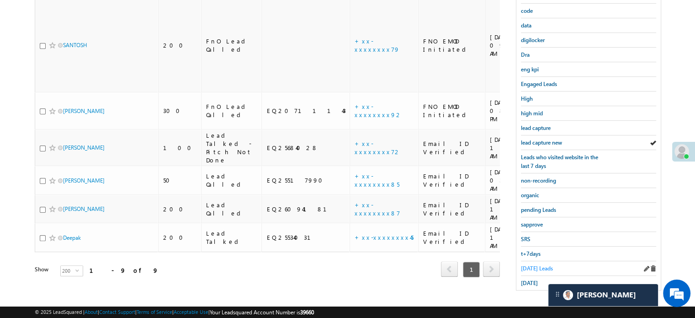
click at [538, 265] on span "[DATE] Leads" at bounding box center [537, 268] width 32 height 7
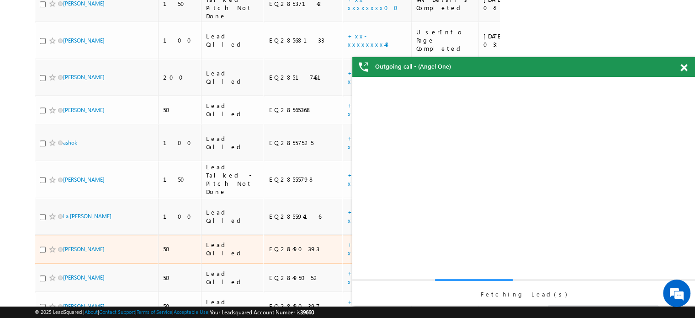
scroll to position [0, 0]
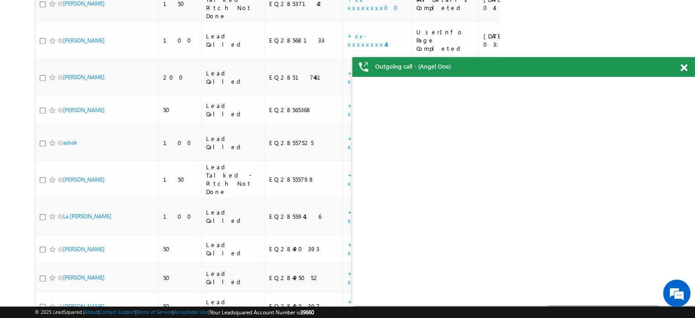
click at [685, 65] on span at bounding box center [684, 68] width 7 height 8
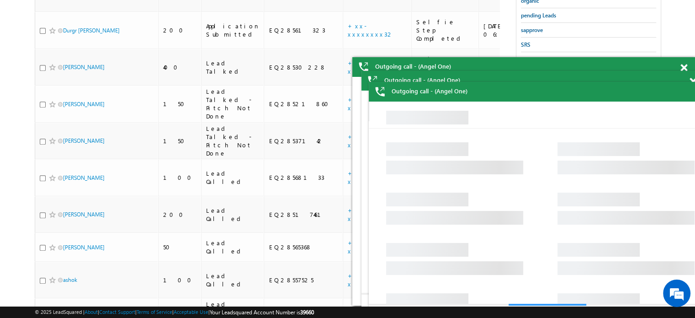
click at [685, 69] on span at bounding box center [684, 68] width 7 height 8
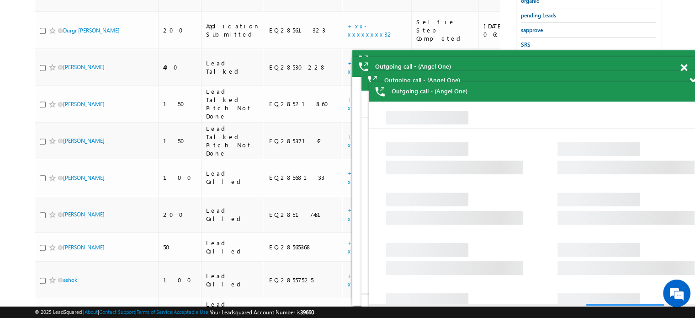
click at [689, 77] on div "Outgoing call - (Angel One)" at bounding box center [533, 81] width 343 height 20
